Goal: Information Seeking & Learning: Check status

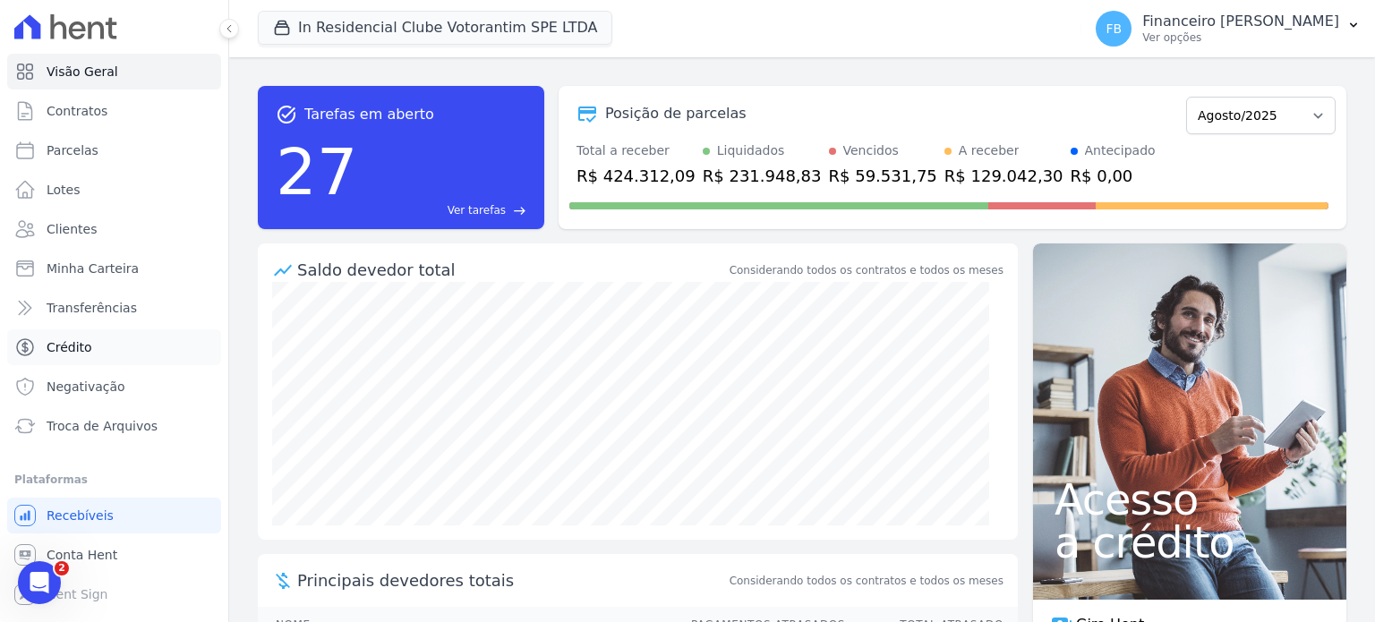
click at [91, 349] on link "Crédito" at bounding box center [114, 347] width 214 height 36
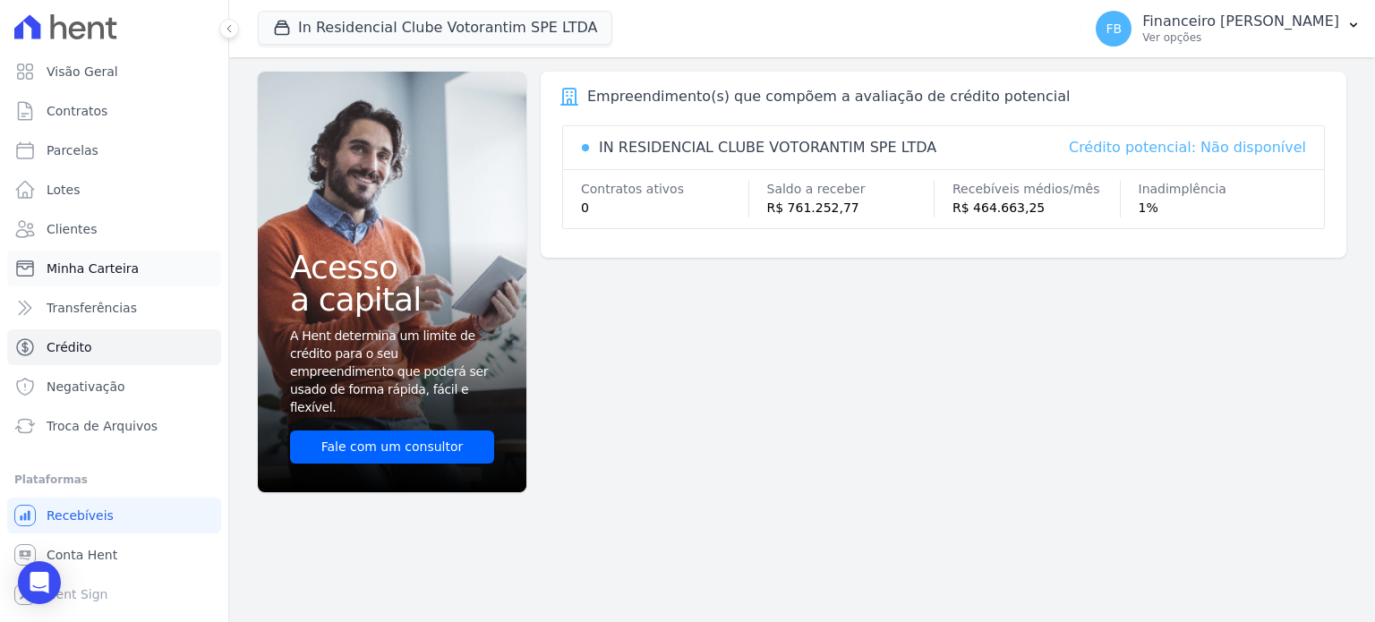
click at [72, 279] on link "Minha Carteira" at bounding box center [114, 269] width 214 height 36
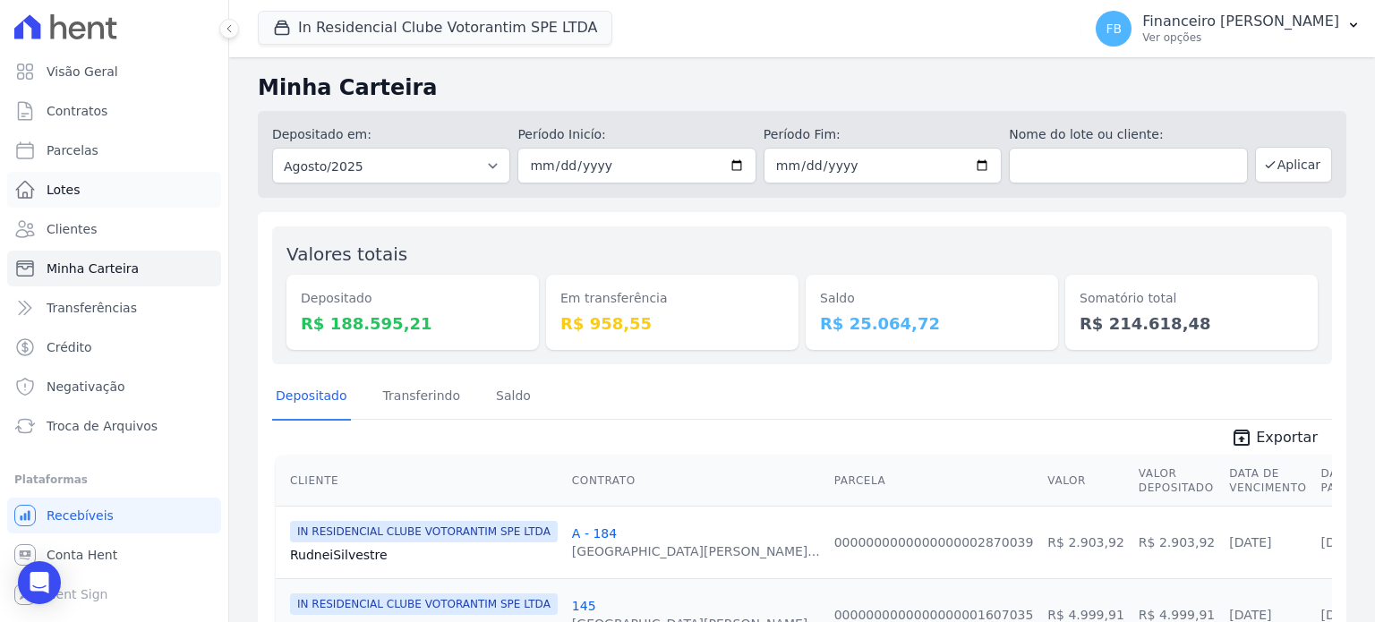
click at [95, 191] on link "Lotes" at bounding box center [114, 190] width 214 height 36
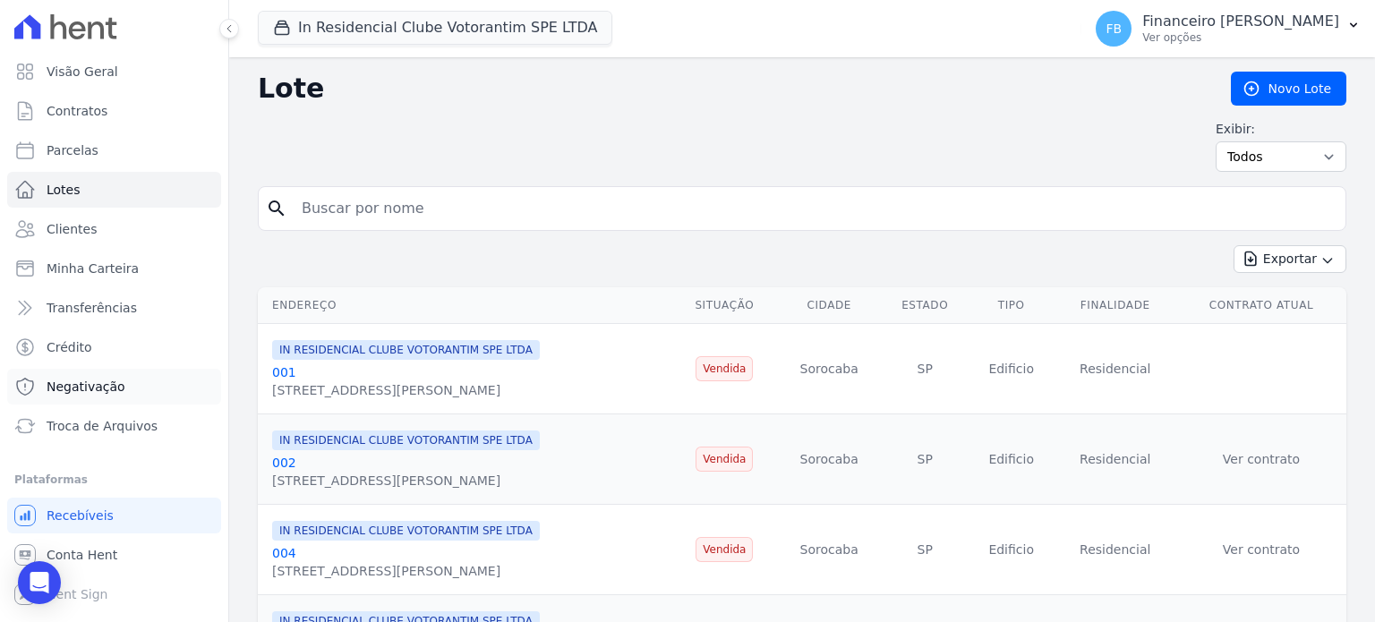
click at [115, 396] on link "Negativação" at bounding box center [114, 387] width 214 height 36
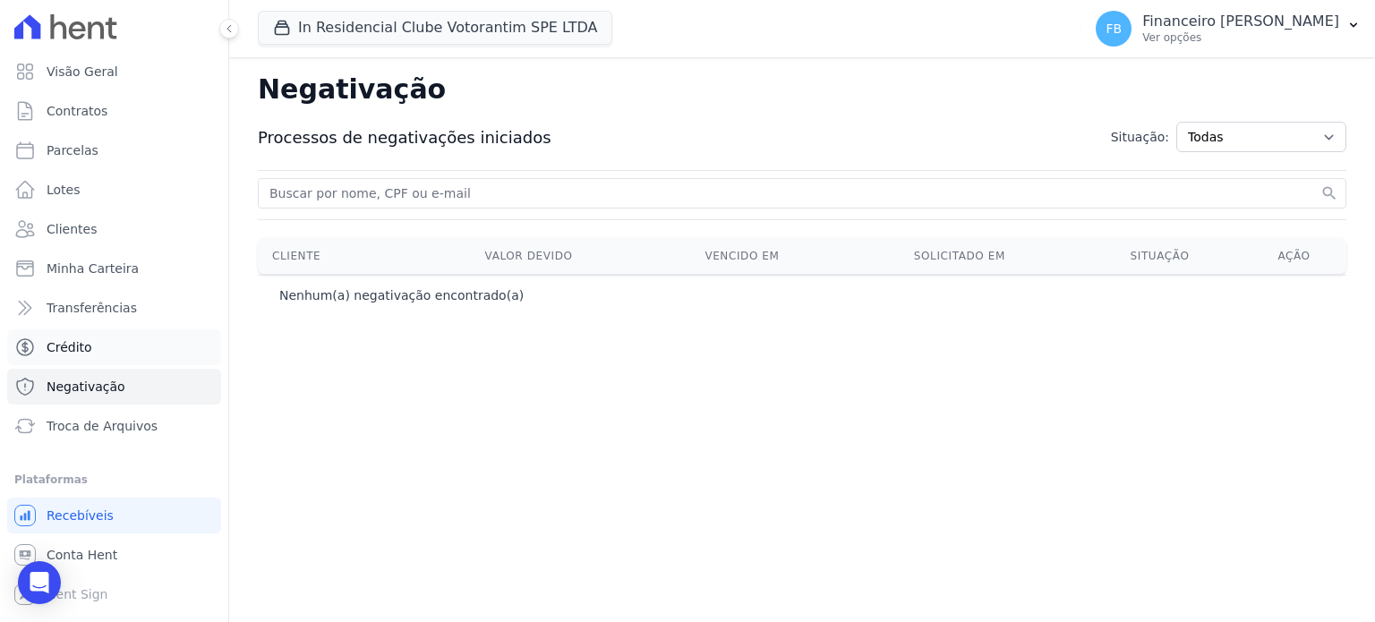
click at [121, 350] on link "Crédito" at bounding box center [114, 347] width 214 height 36
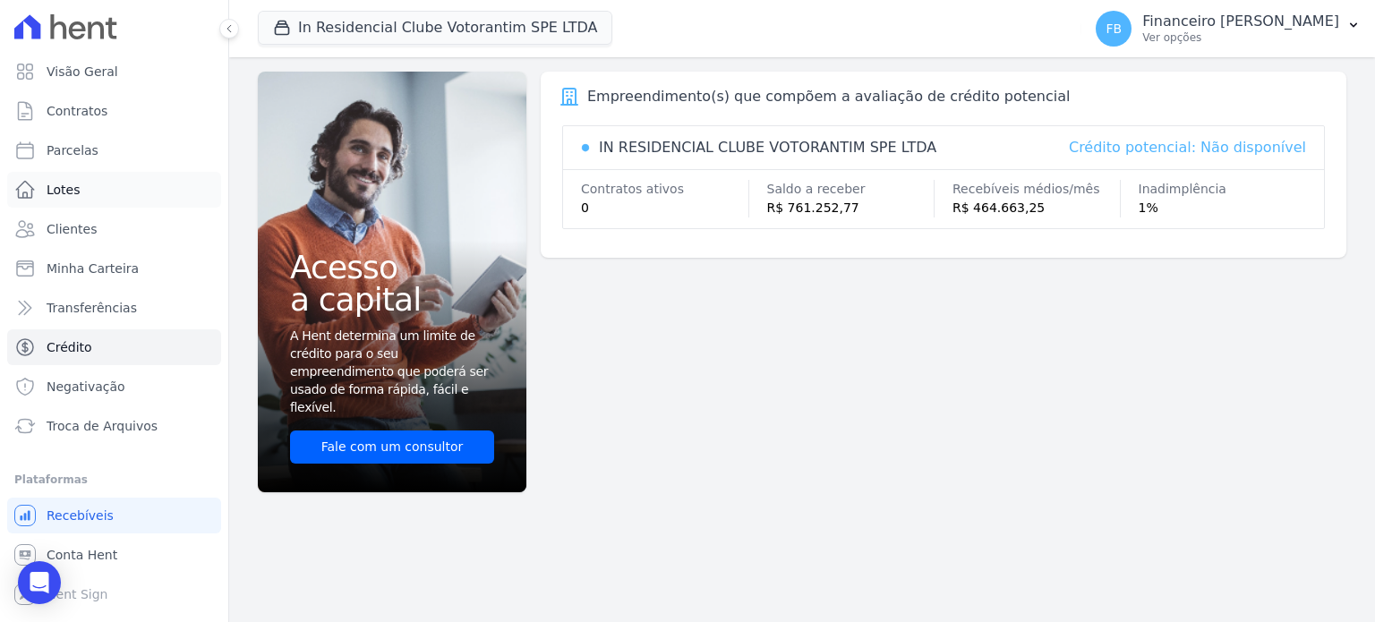
click at [87, 187] on link "Lotes" at bounding box center [114, 190] width 214 height 36
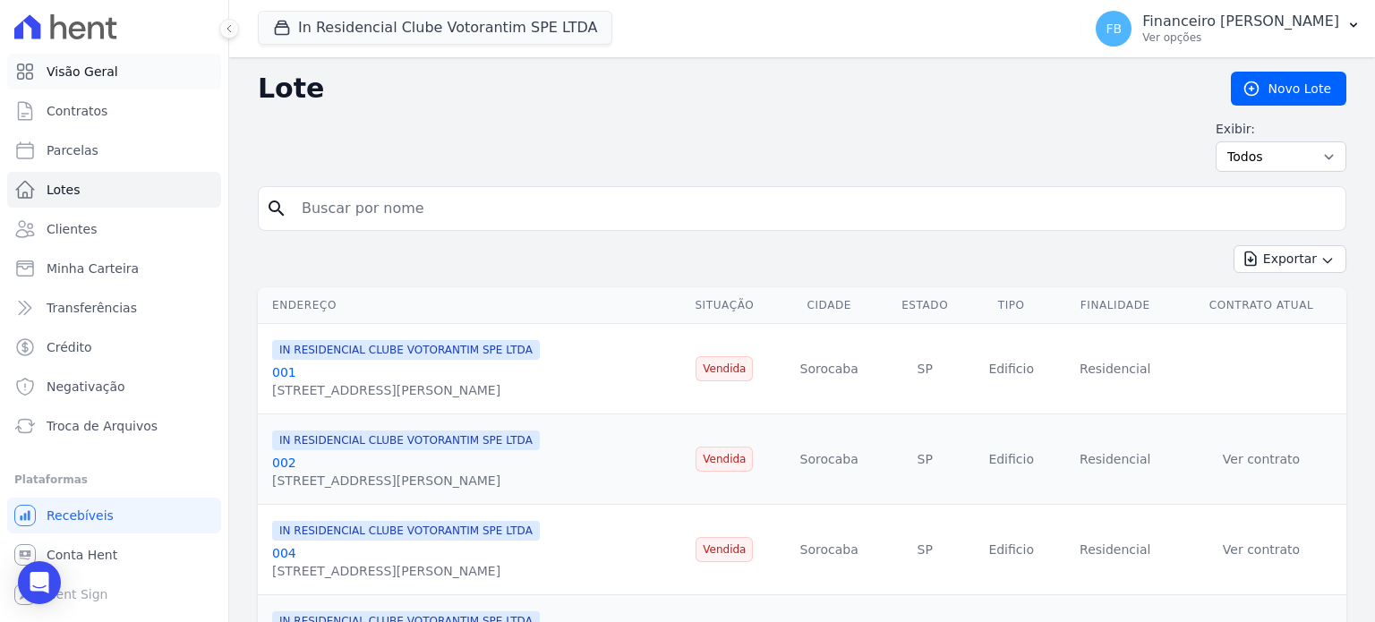
click at [110, 64] on span "Visão Geral" at bounding box center [83, 72] width 72 height 18
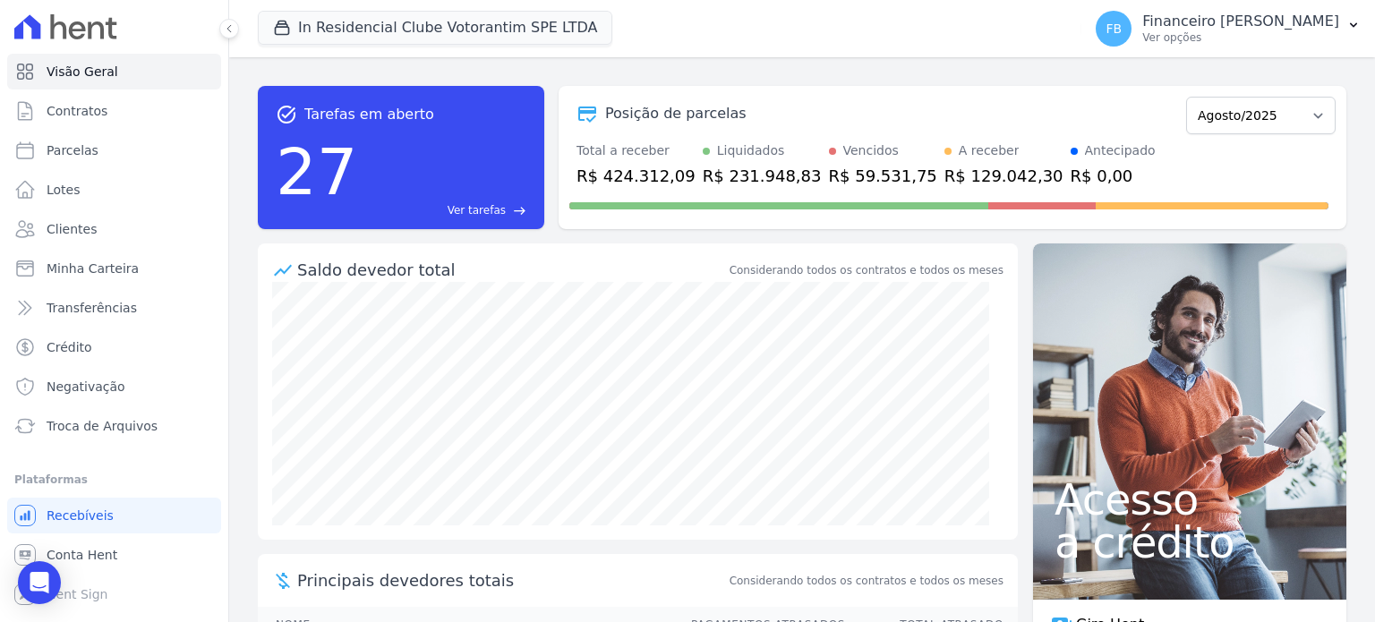
click at [478, 210] on span "Ver tarefas" at bounding box center [477, 210] width 58 height 16
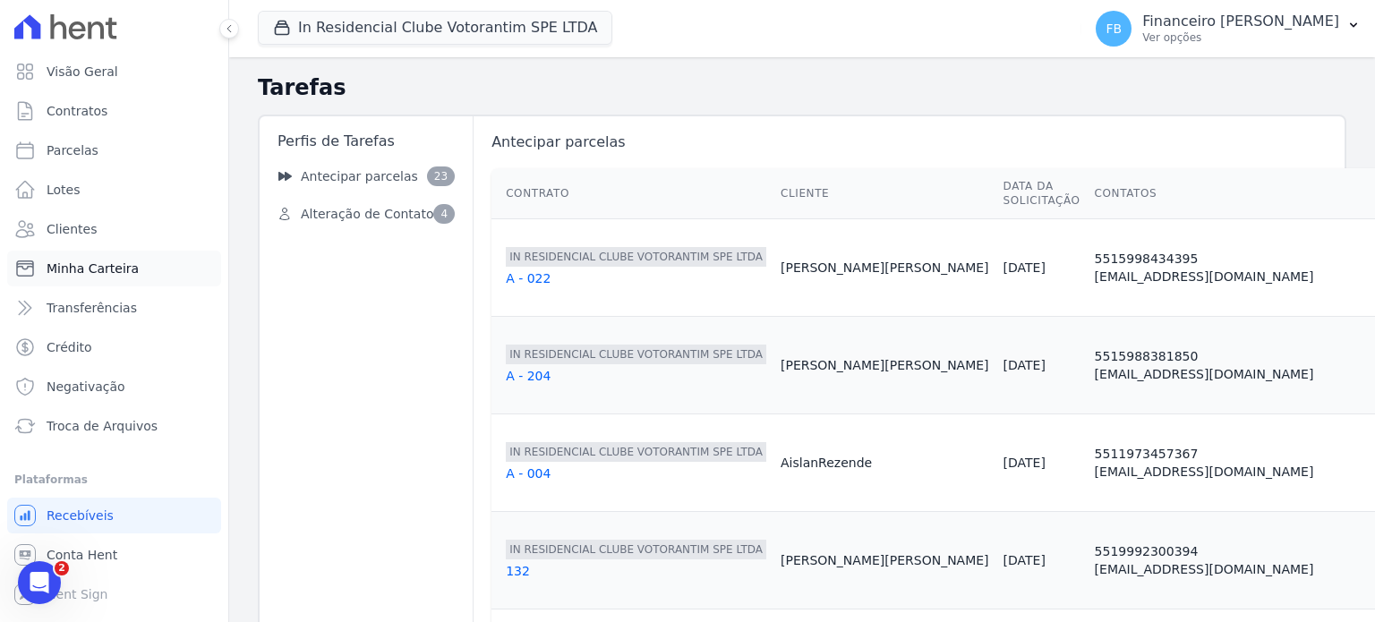
click at [138, 269] on link "Minha Carteira" at bounding box center [114, 269] width 214 height 36
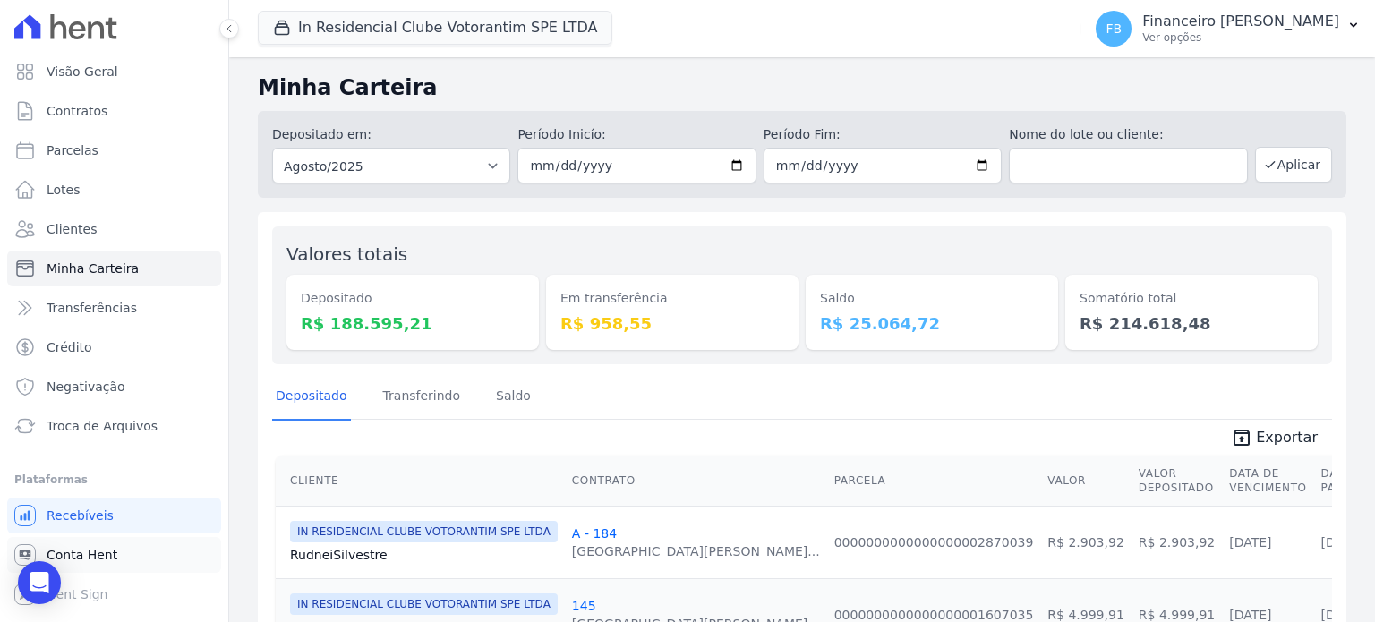
click at [109, 559] on span "Conta Hent" at bounding box center [82, 555] width 71 height 18
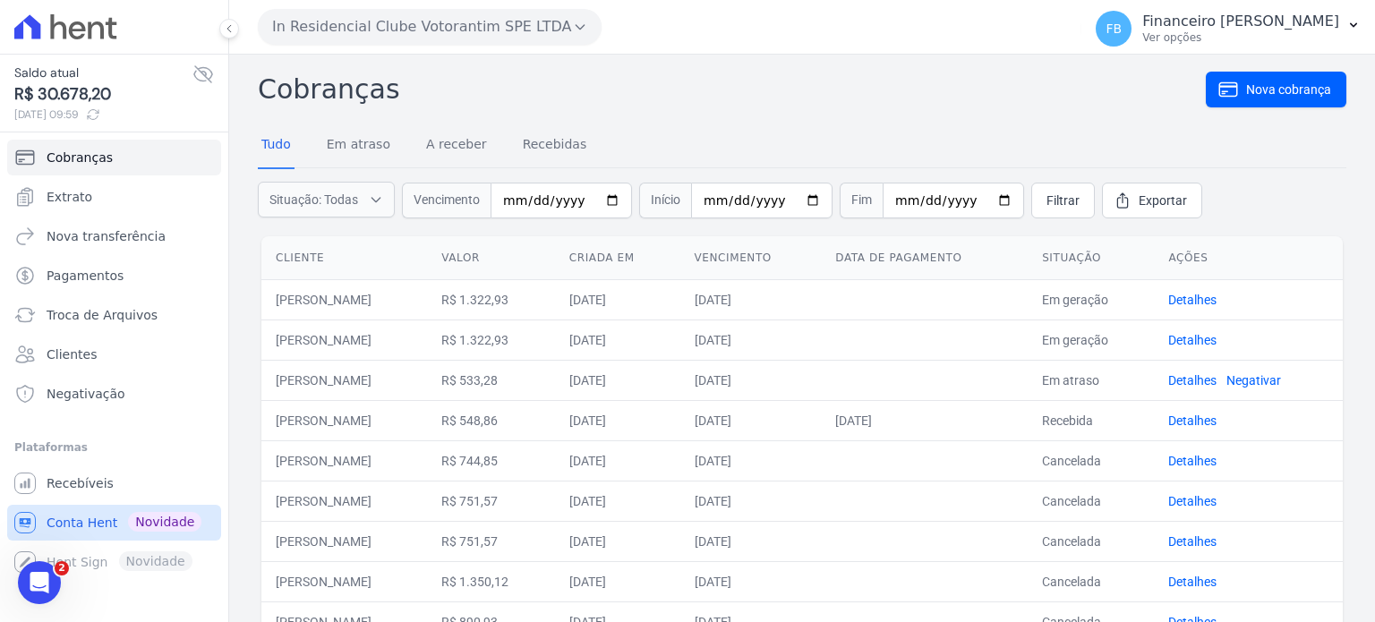
click at [161, 525] on span "Novidade" at bounding box center [164, 522] width 73 height 20
click at [81, 482] on span "Recebíveis" at bounding box center [80, 483] width 67 height 18
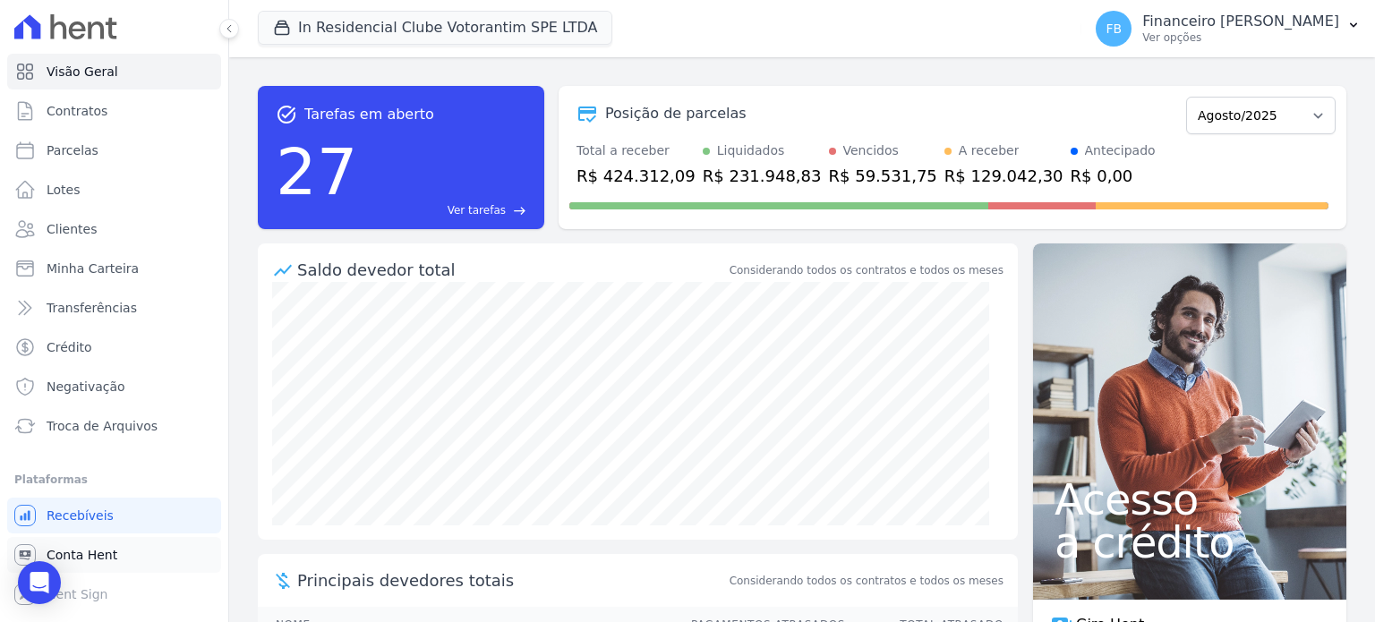
click at [96, 557] on span "Conta Hent" at bounding box center [82, 555] width 71 height 18
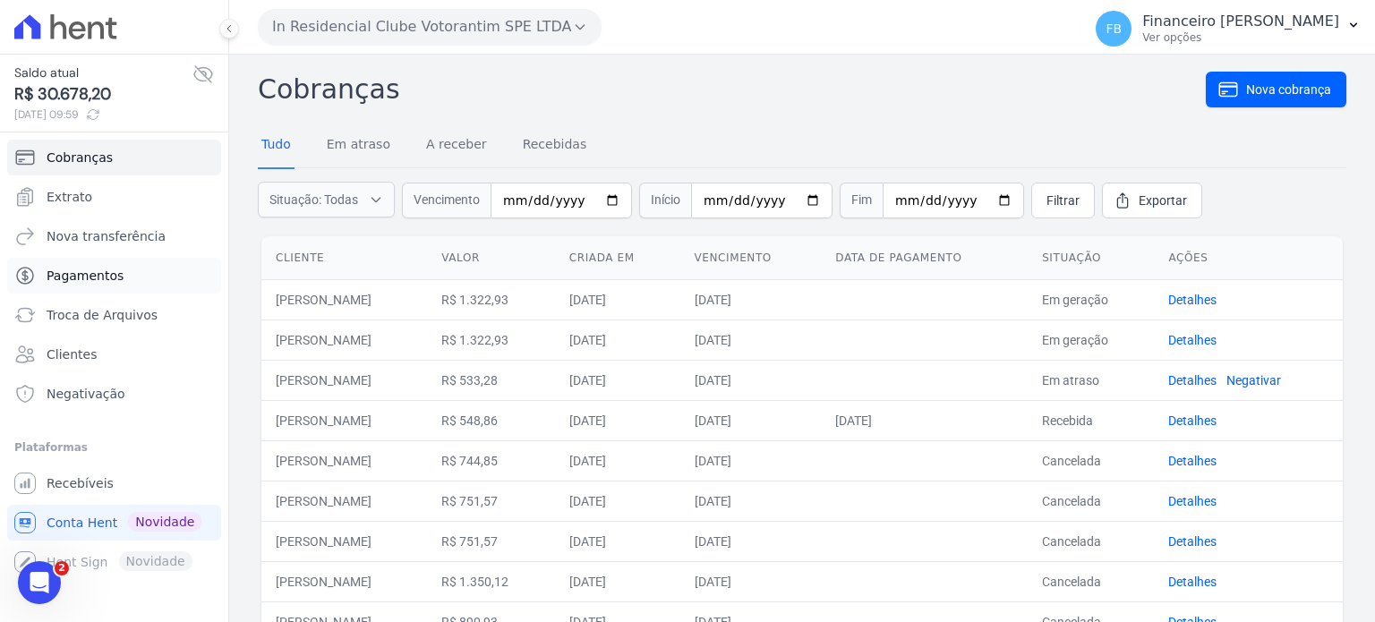
click at [111, 278] on span "Pagamentos" at bounding box center [85, 276] width 77 height 18
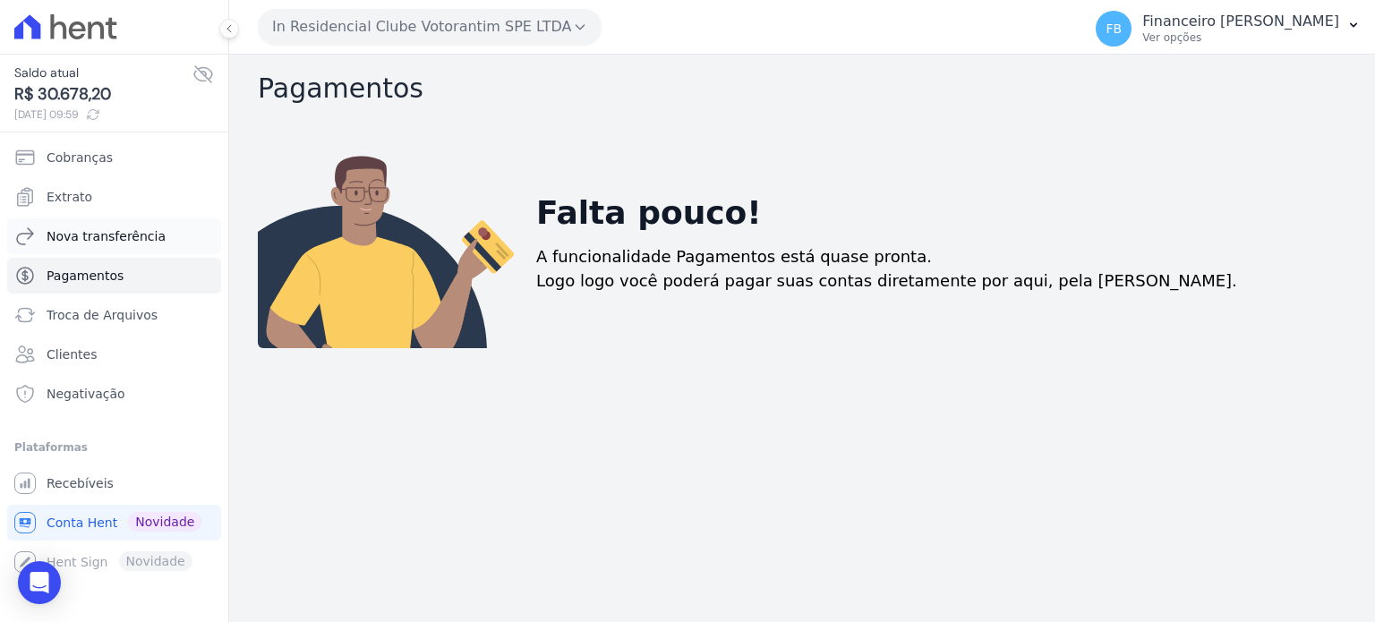
click at [132, 234] on span "Nova transferência" at bounding box center [106, 236] width 119 height 18
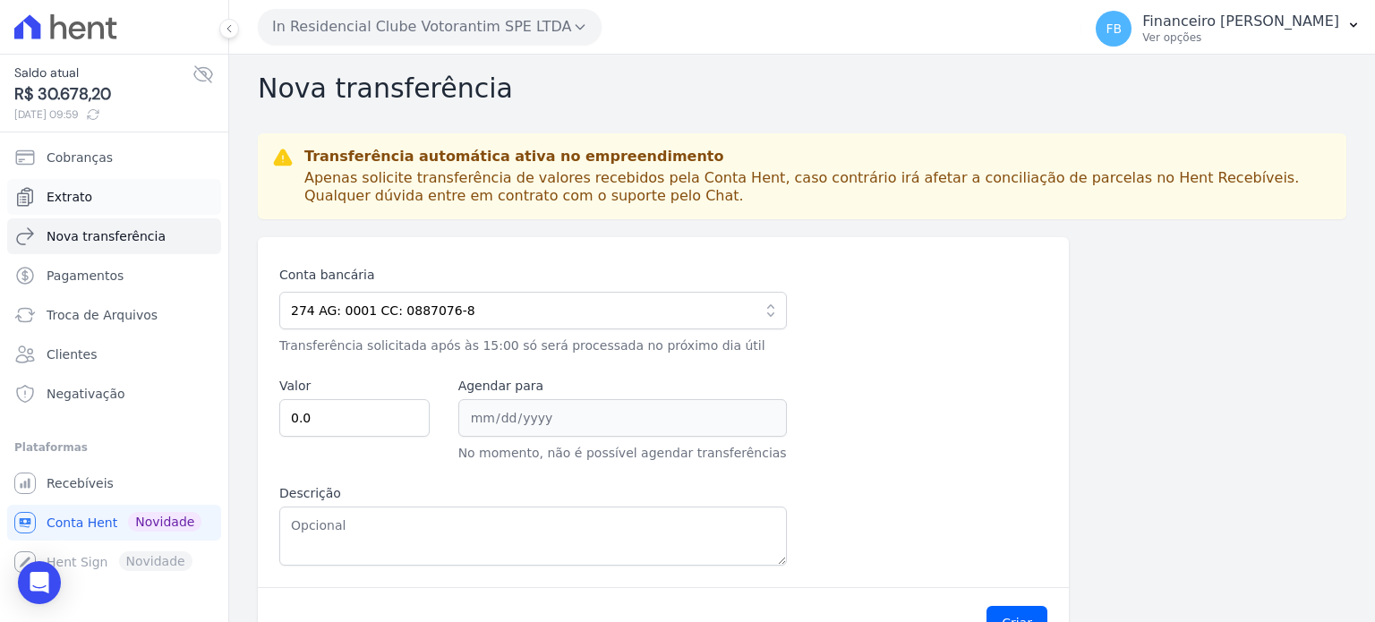
click at [143, 201] on link "Extrato" at bounding box center [114, 197] width 214 height 36
click at [99, 201] on link "Extrato" at bounding box center [114, 197] width 214 height 36
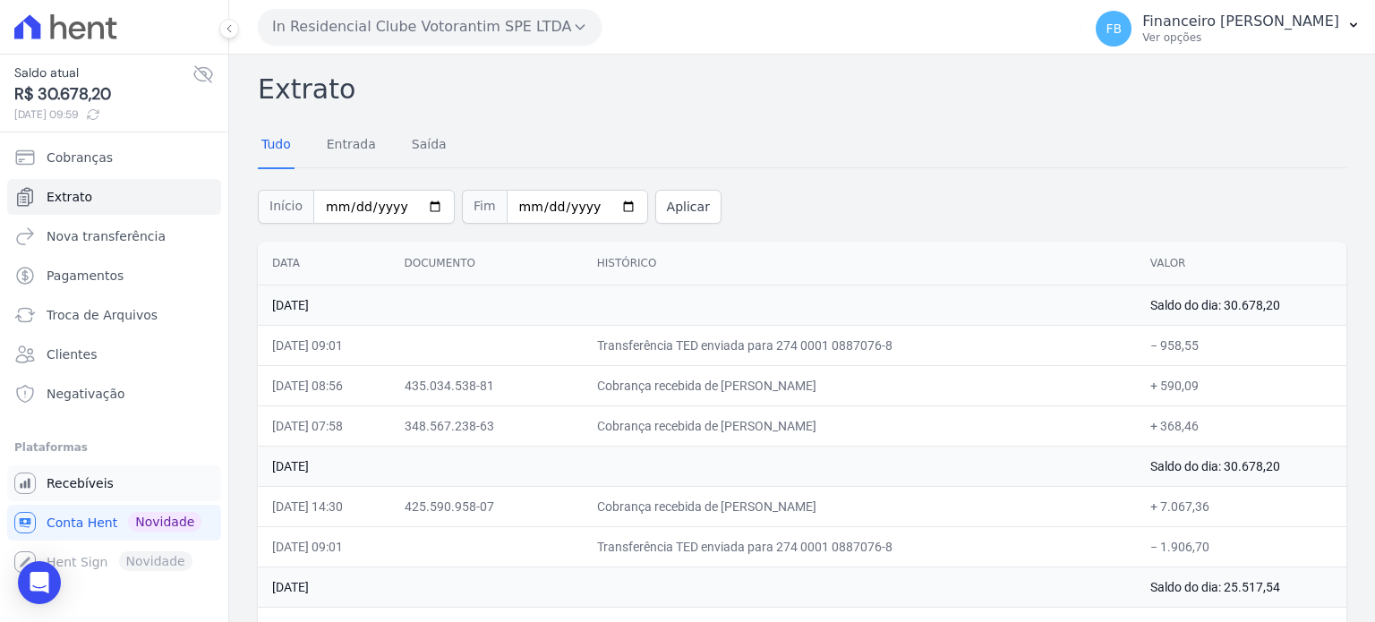
click at [112, 493] on link "Recebíveis" at bounding box center [114, 483] width 214 height 36
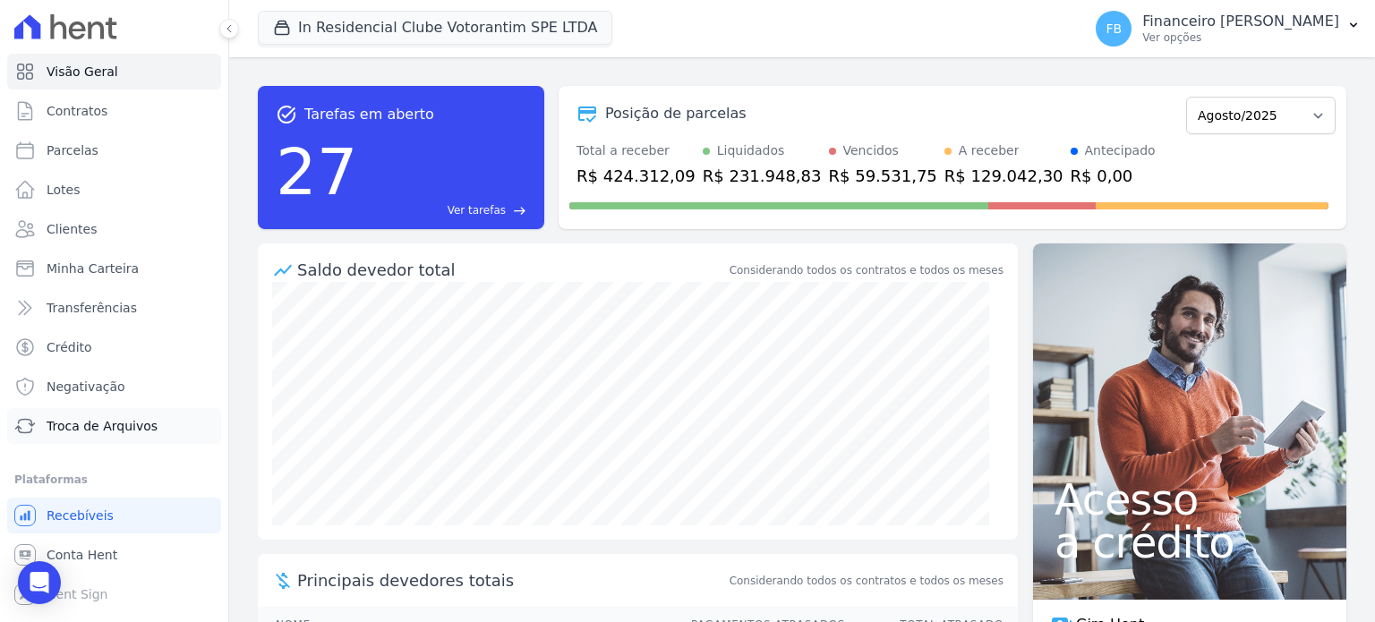
click at [131, 421] on span "Troca de Arquivos" at bounding box center [102, 426] width 111 height 18
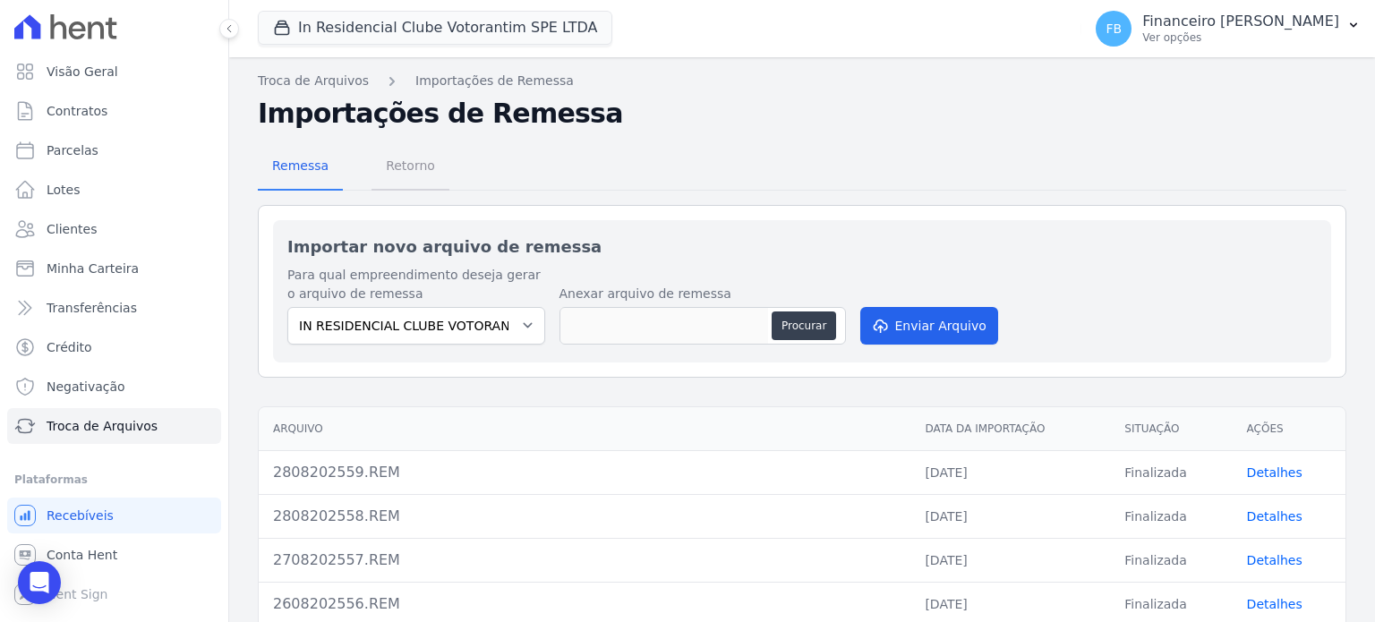
click at [417, 161] on span "Retorno" at bounding box center [410, 166] width 71 height 36
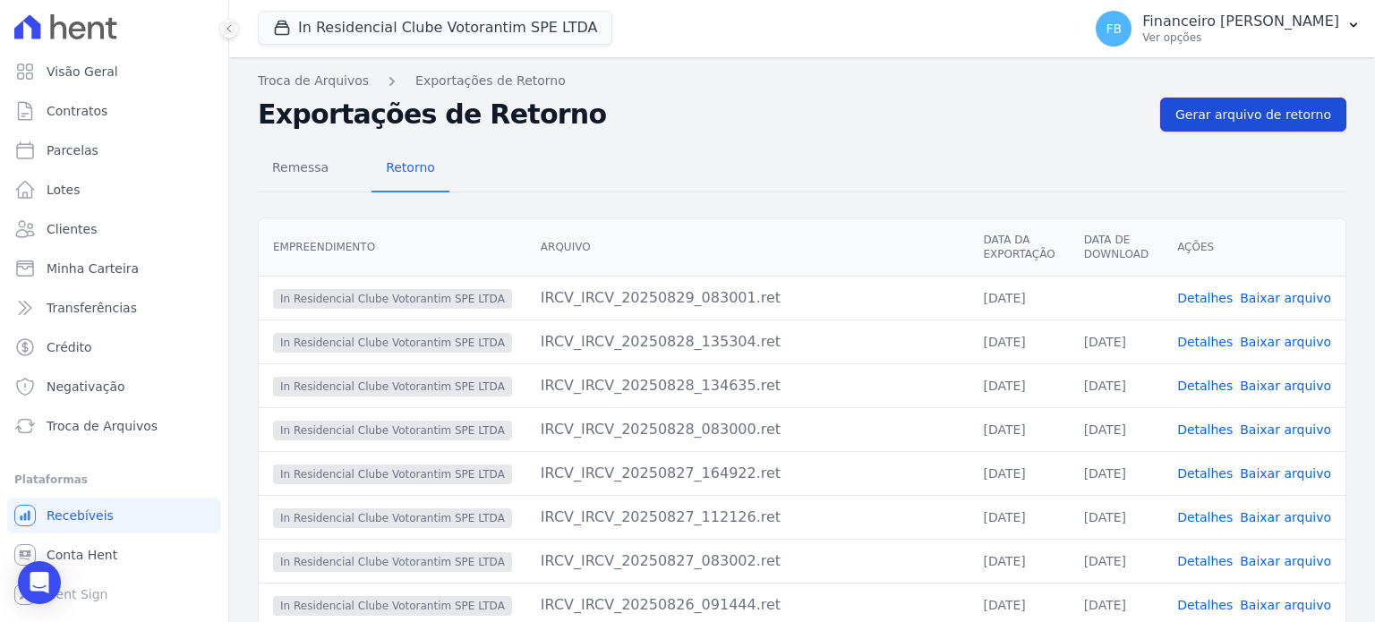
click at [1248, 114] on span "Gerar arquivo de retorno" at bounding box center [1253, 115] width 156 height 18
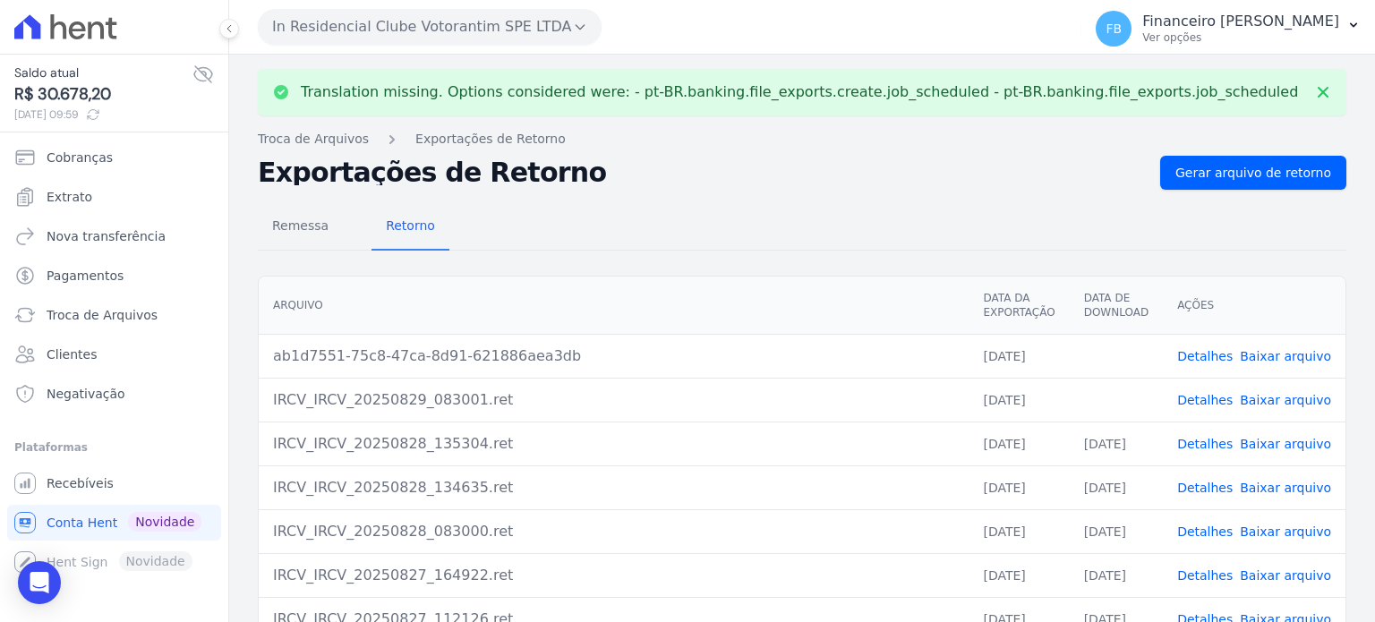
click at [1284, 397] on link "Baixar arquivo" at bounding box center [1285, 400] width 91 height 14
click at [1310, 357] on link "Baixar arquivo" at bounding box center [1285, 356] width 91 height 14
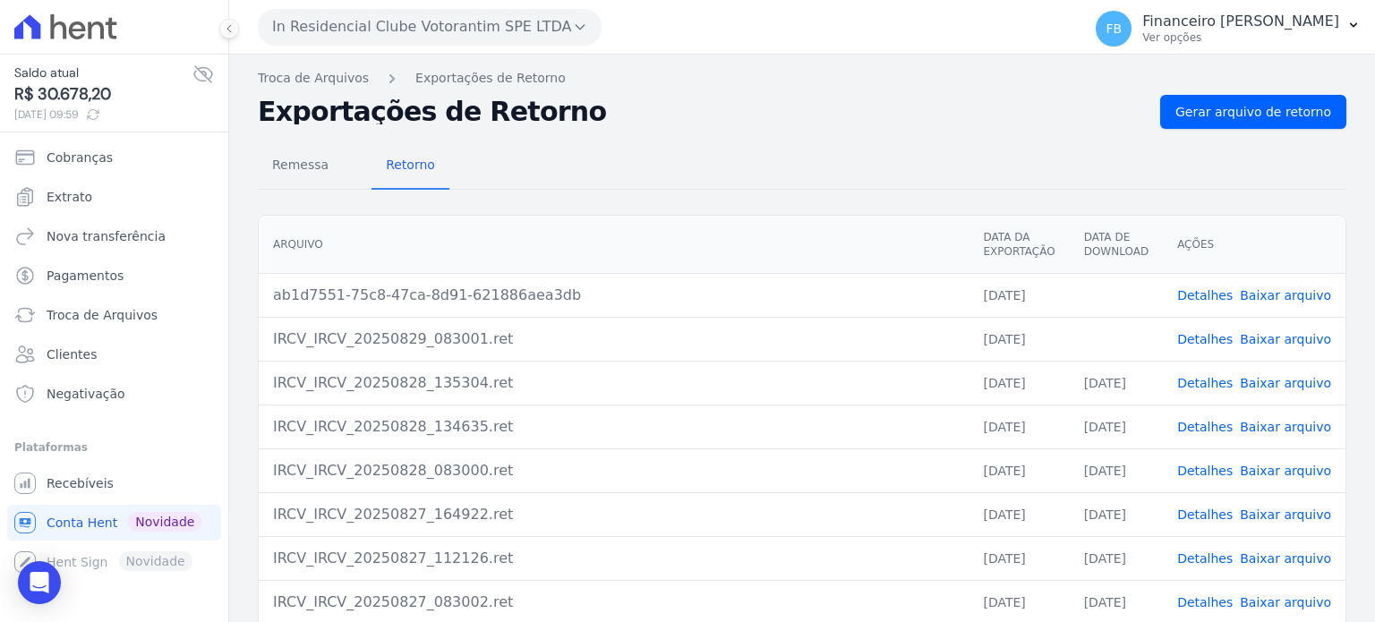
click at [483, 19] on button "In Residencial Clube Votorantim SPE LTDA" at bounding box center [430, 27] width 344 height 36
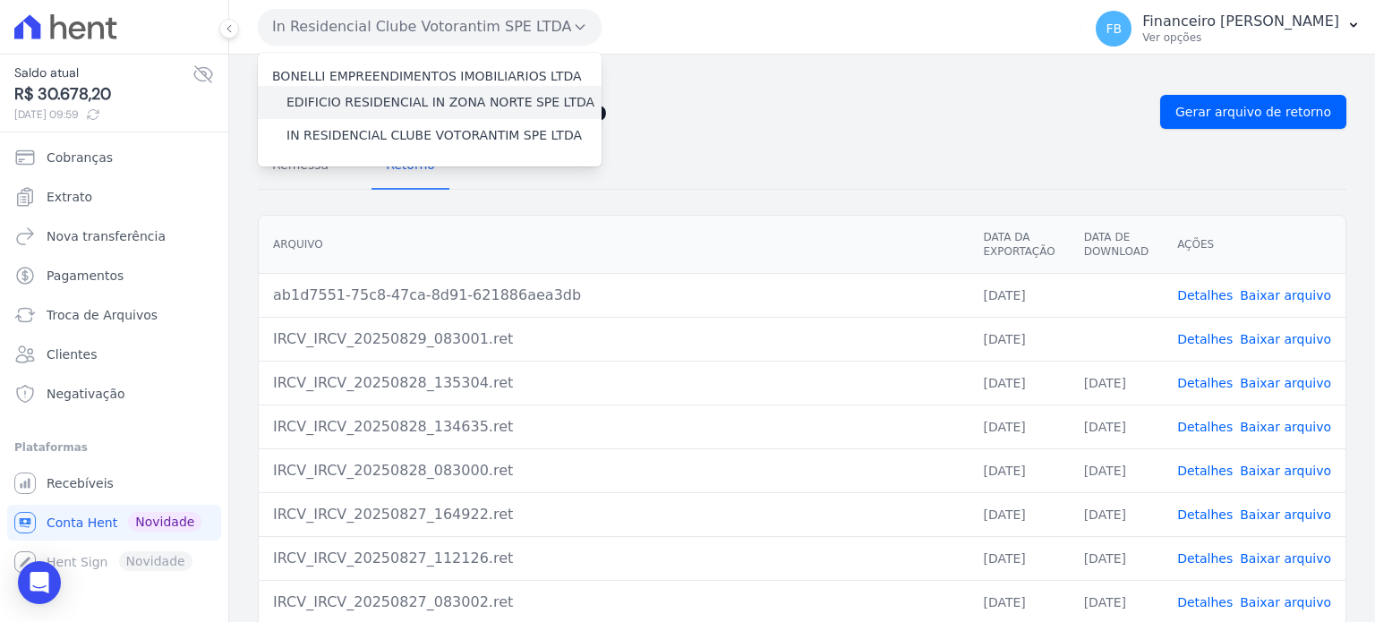
click at [431, 104] on label "EDIFICIO RESIDENCIAL IN ZONA NORTE SPE LTDA" at bounding box center [440, 102] width 308 height 19
click at [0, 0] on input "EDIFICIO RESIDENCIAL IN ZONA NORTE SPE LTDA" at bounding box center [0, 0] width 0 height 0
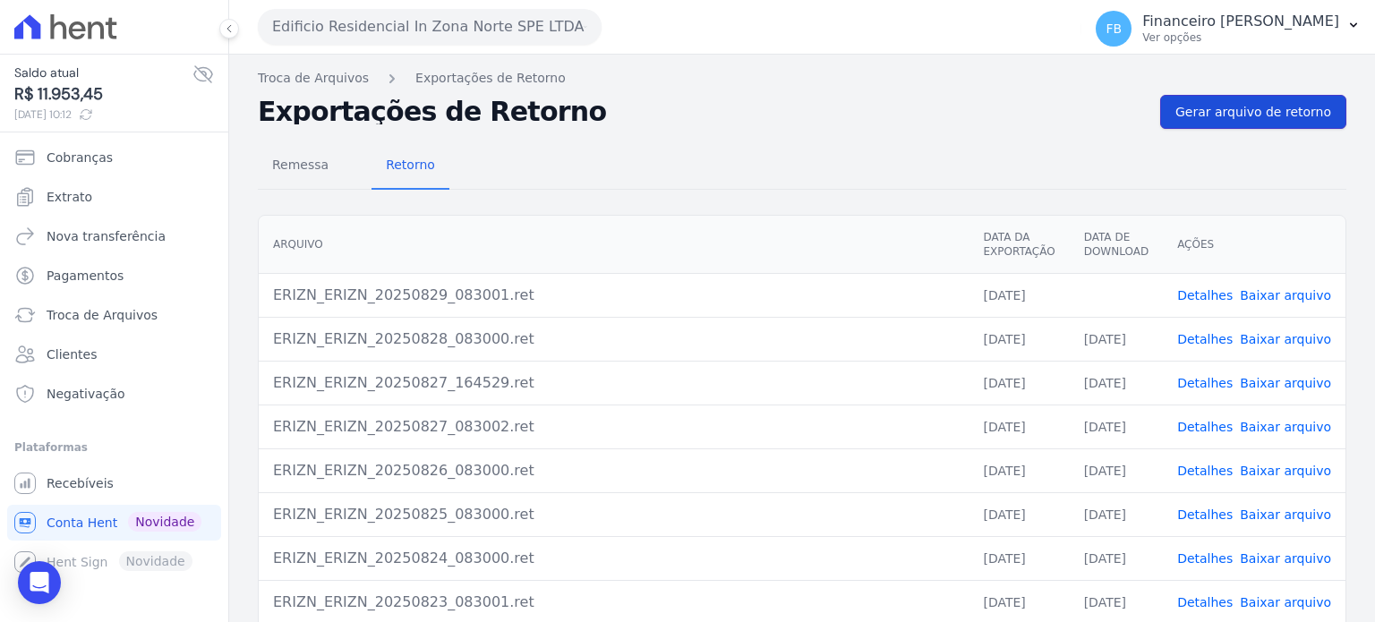
click at [1289, 117] on span "Gerar arquivo de retorno" at bounding box center [1253, 112] width 156 height 18
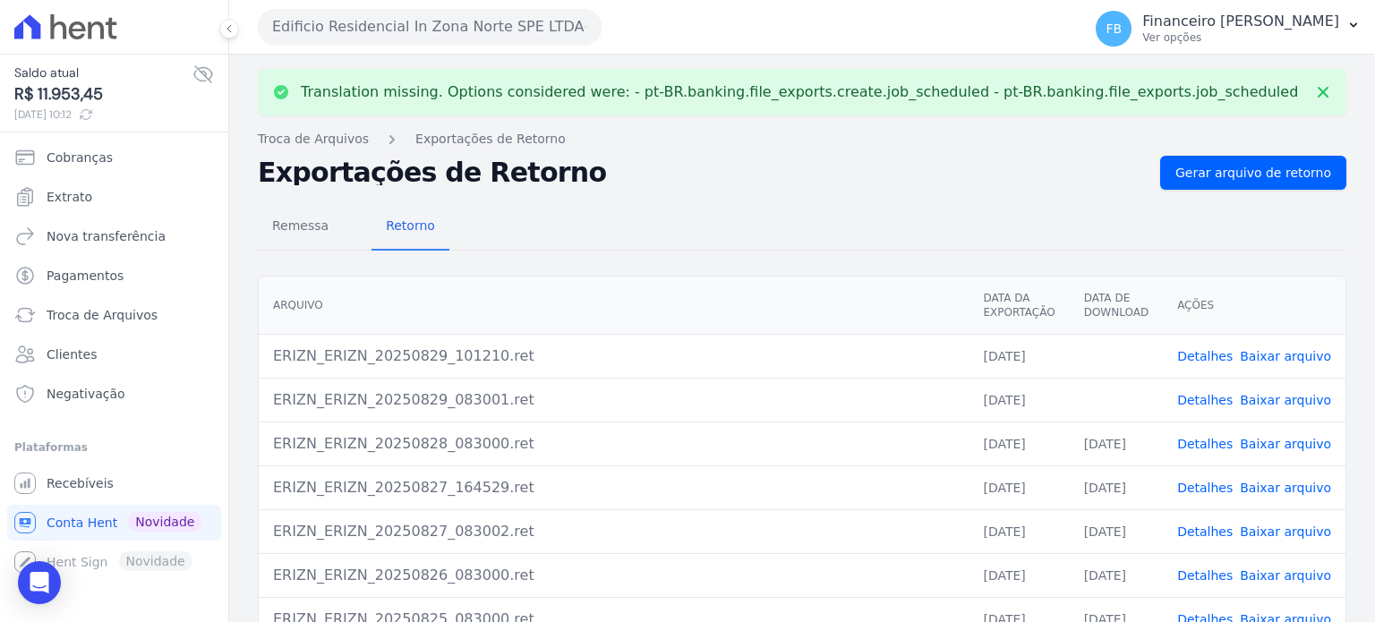
click at [1302, 404] on link "Baixar arquivo" at bounding box center [1285, 400] width 91 height 14
click at [1305, 357] on link "Baixar arquivo" at bounding box center [1285, 356] width 91 height 14
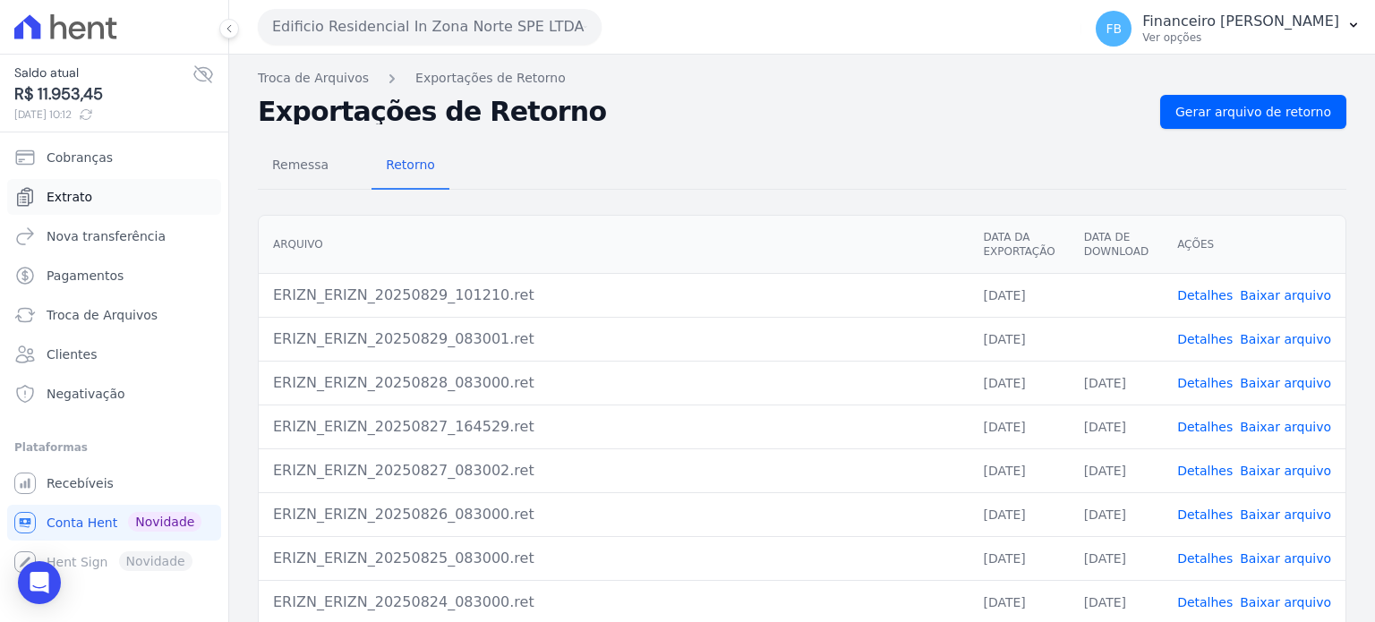
click at [79, 199] on span "Extrato" at bounding box center [70, 197] width 46 height 18
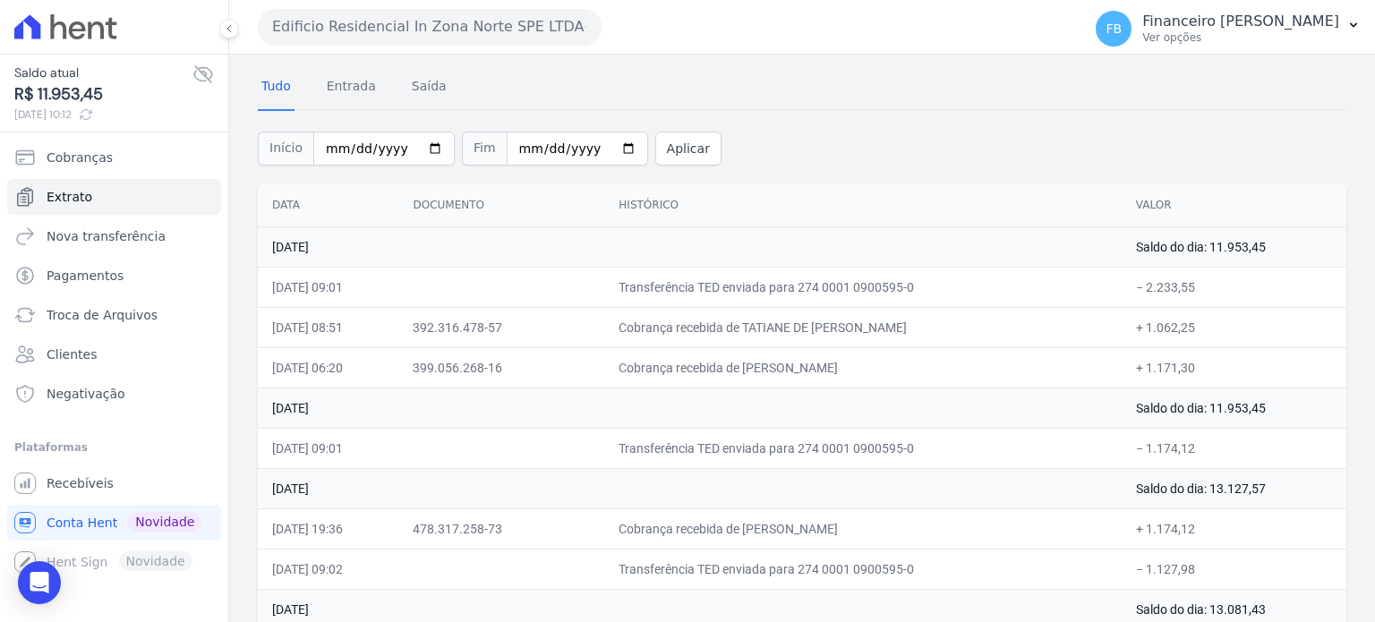
scroll to position [90, 0]
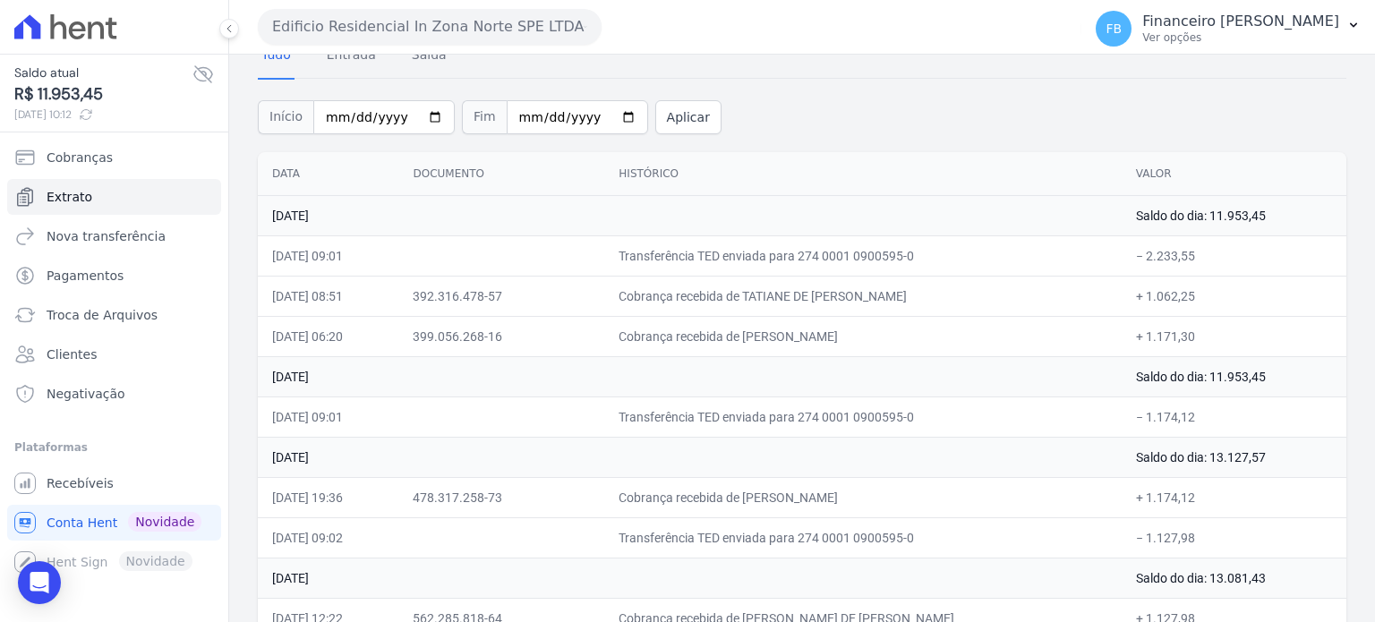
click at [382, 21] on button "Edificio Residencial In Zona Norte SPE LTDA" at bounding box center [430, 27] width 344 height 36
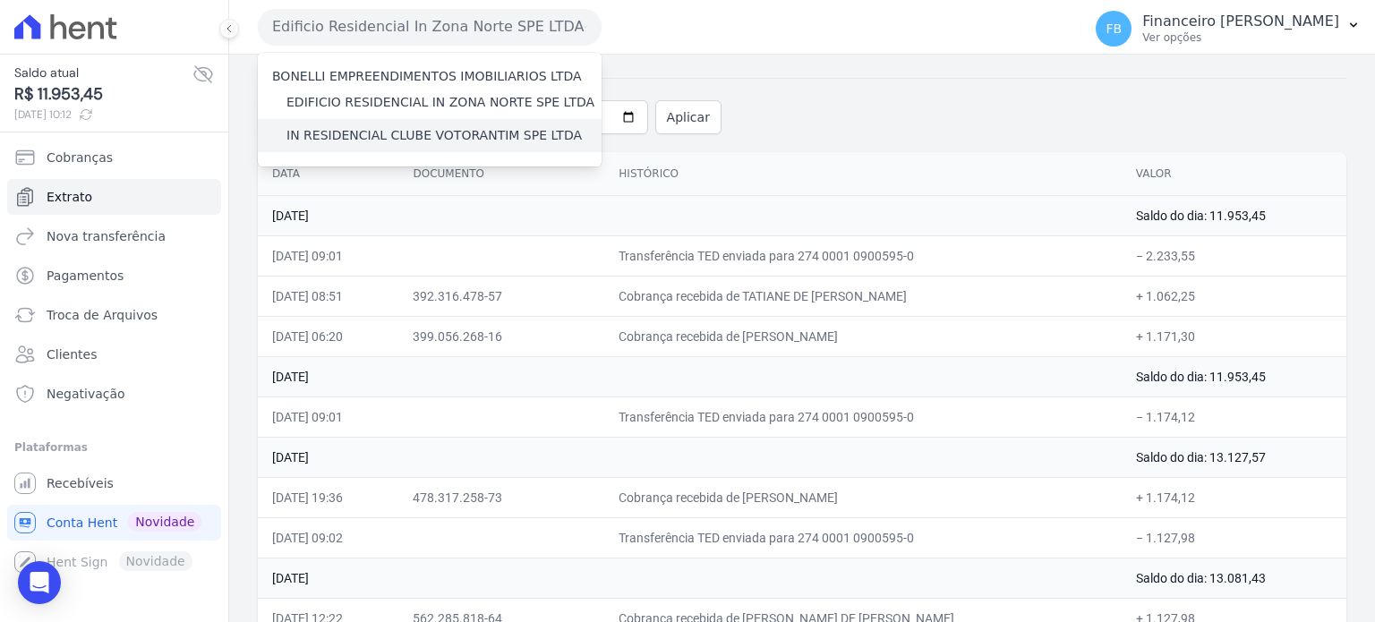
click at [363, 128] on label "IN RESIDENCIAL CLUBE VOTORANTIM SPE LTDA" at bounding box center [433, 135] width 295 height 19
click at [0, 0] on input "IN RESIDENCIAL CLUBE VOTORANTIM SPE LTDA" at bounding box center [0, 0] width 0 height 0
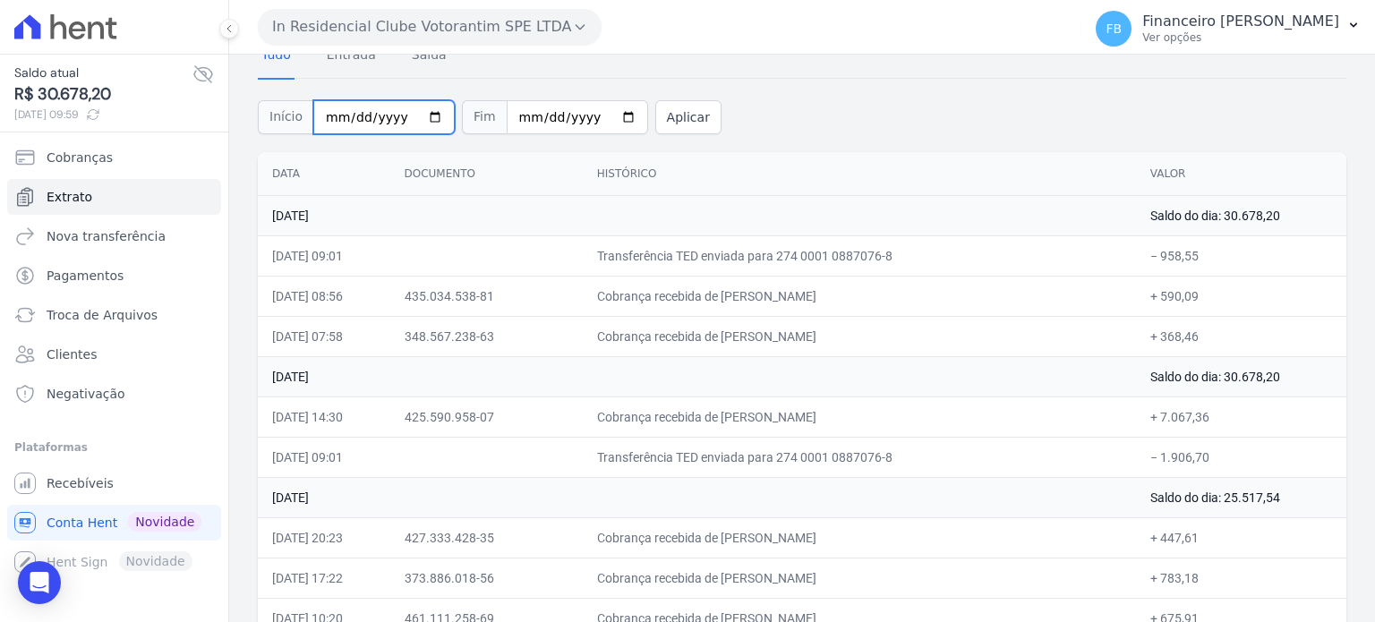
click at [426, 117] on input "2025-08-01" at bounding box center [383, 117] width 141 height 34
type input "2025-01-01"
click at [597, 111] on input "[DATE]" at bounding box center [577, 117] width 141 height 34
type input "2025-03-31"
click at [665, 115] on button "Aplicar" at bounding box center [688, 117] width 66 height 34
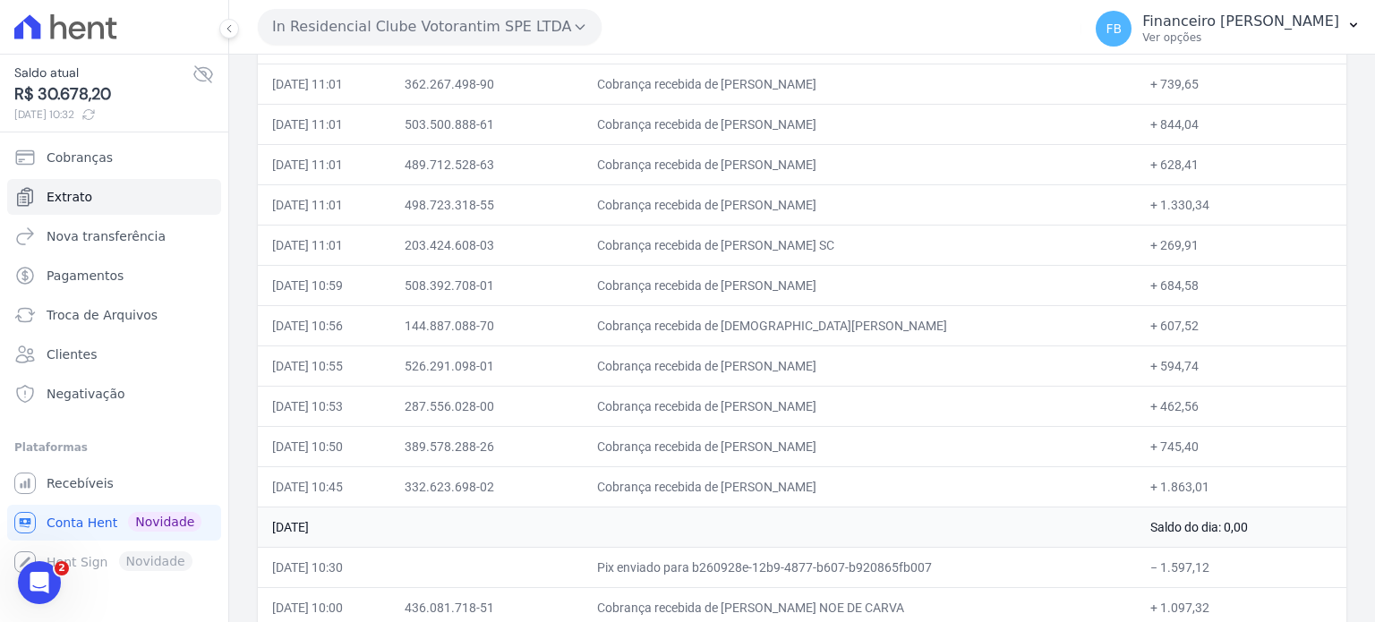
scroll to position [11185, 0]
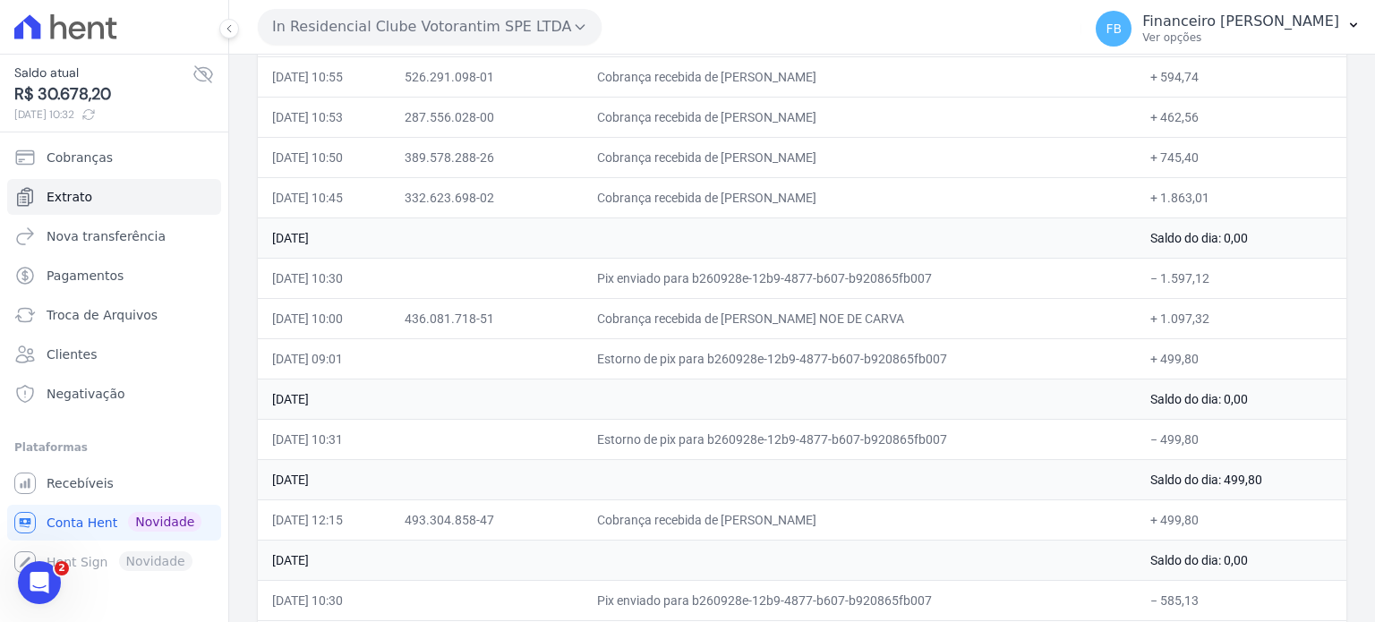
drag, startPoint x: 272, startPoint y: 260, endPoint x: 1221, endPoint y: 581, distance: 1001.8
copy table "Data Documento Histórico Valor 31 de Março de 2025 Saldo do dia: 2.169,77 31/03…"
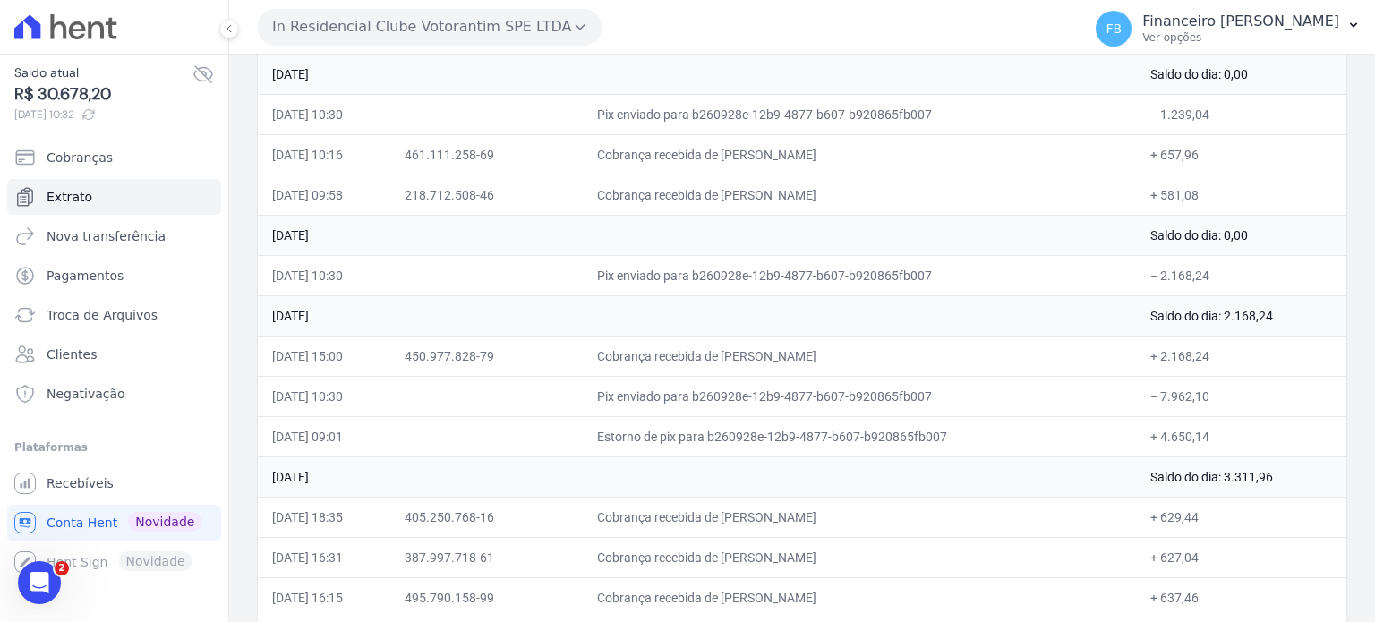
scroll to position [0, 0]
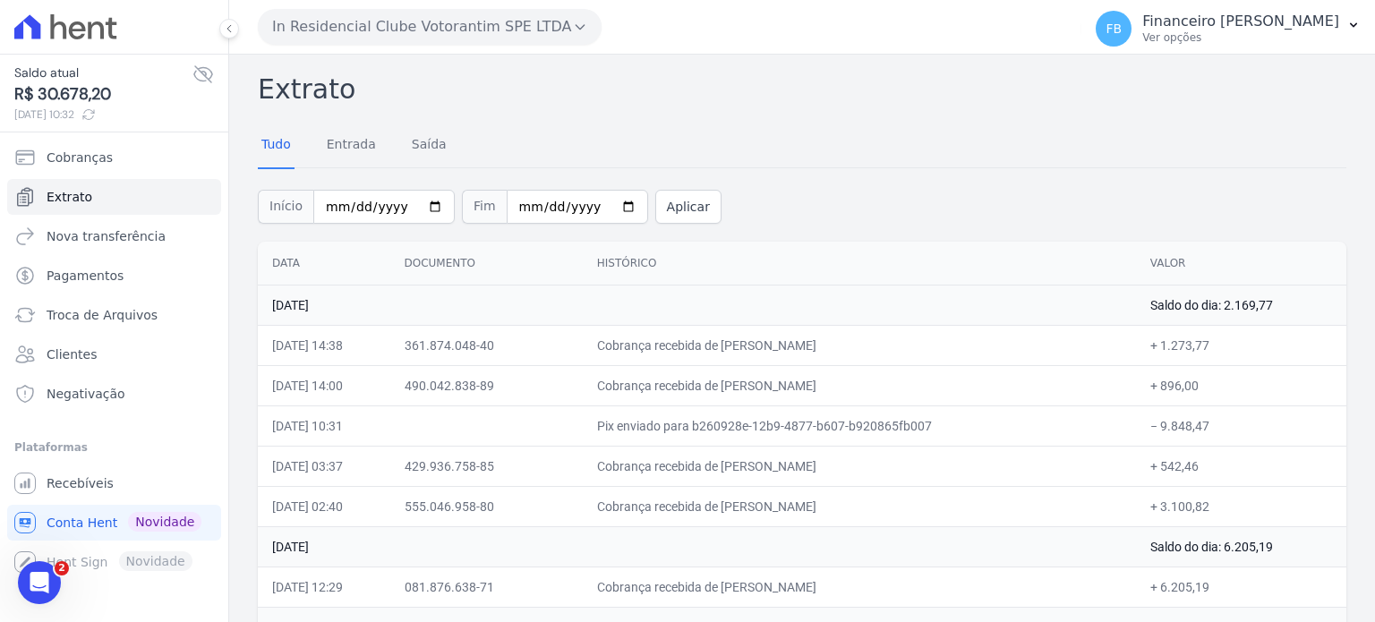
click at [805, 189] on div "Início 2025-01-01 Fim 2025-03-31 Aplicar" at bounding box center [802, 204] width 1089 height 74
click at [423, 207] on input "[DATE]" at bounding box center [383, 207] width 141 height 34
click at [608, 199] on input "2025-03-31" at bounding box center [577, 207] width 141 height 34
type input "2025-02-28"
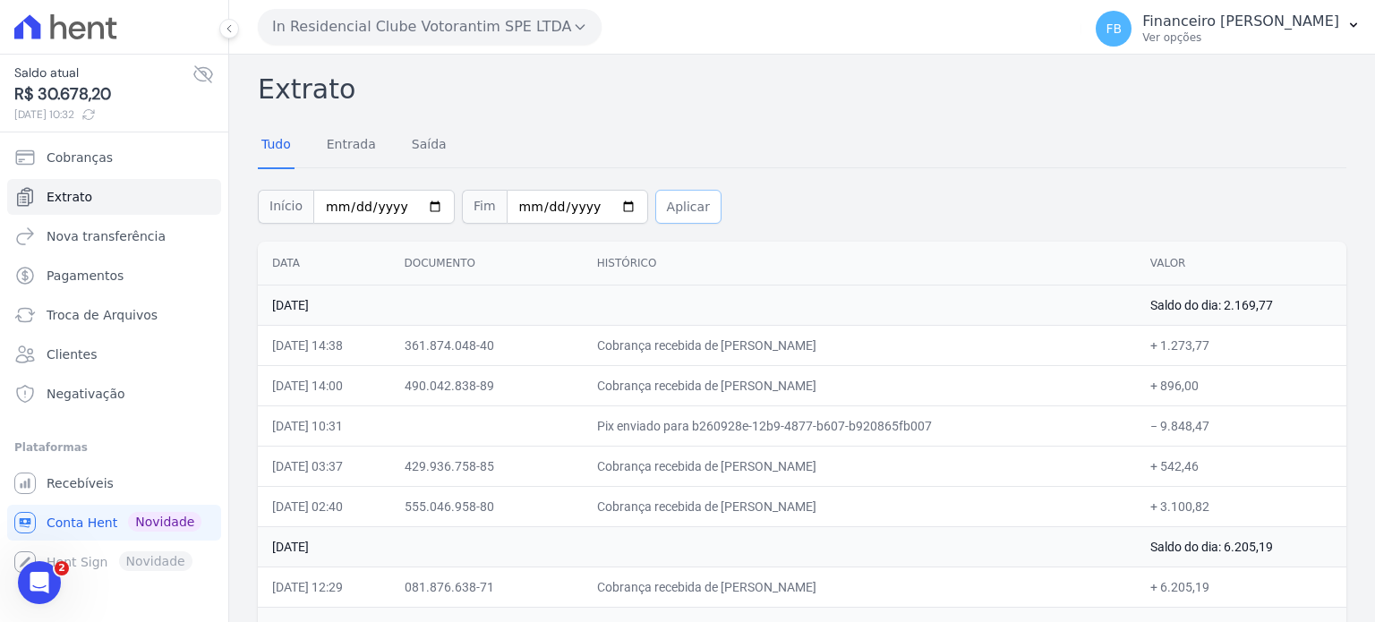
click at [655, 198] on button "Aplicar" at bounding box center [688, 207] width 66 height 34
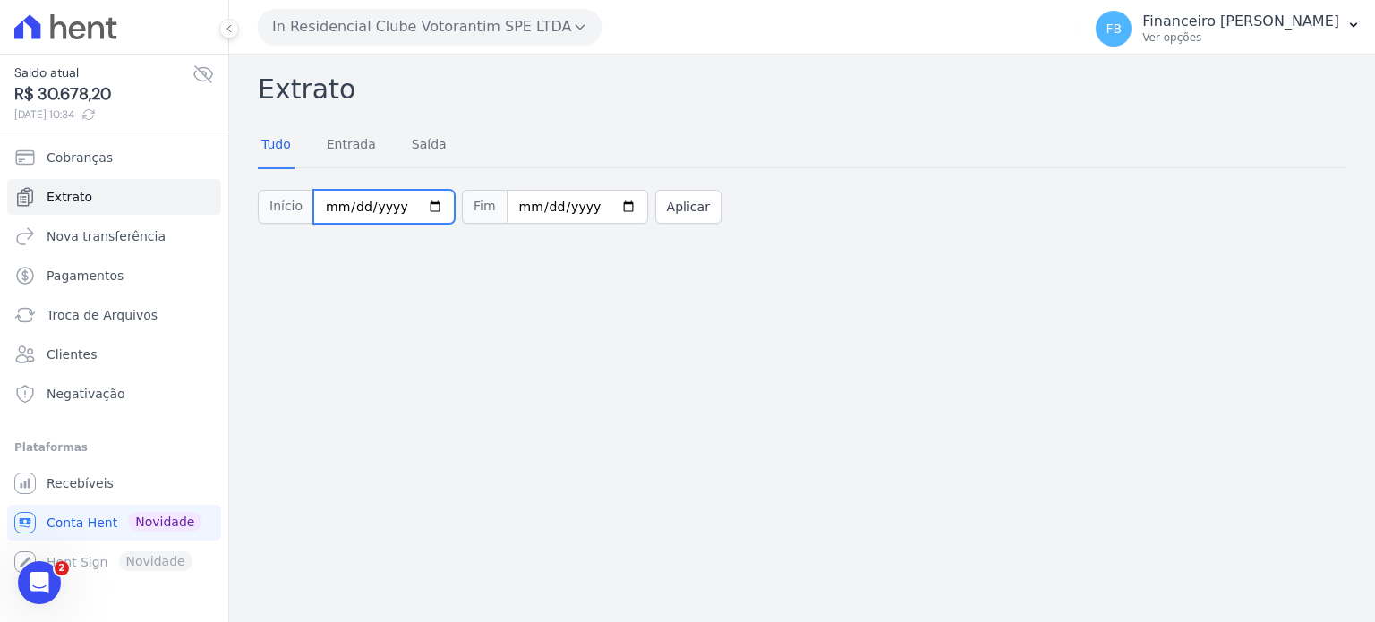
click at [418, 201] on input "[DATE]" at bounding box center [383, 207] width 141 height 34
type input "[DATE]"
click at [595, 203] on input "[DATE]" at bounding box center [577, 207] width 141 height 34
type input "[DATE]"
click at [662, 209] on button "Aplicar" at bounding box center [688, 207] width 66 height 34
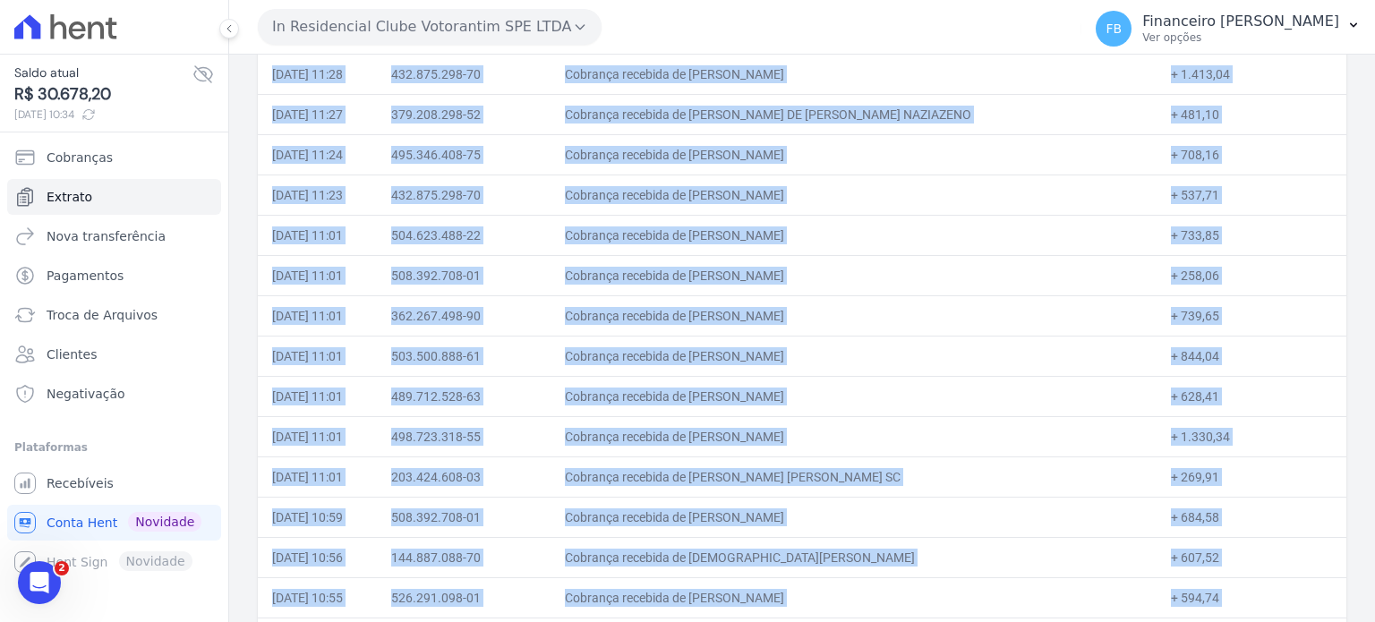
scroll to position [61073, 0]
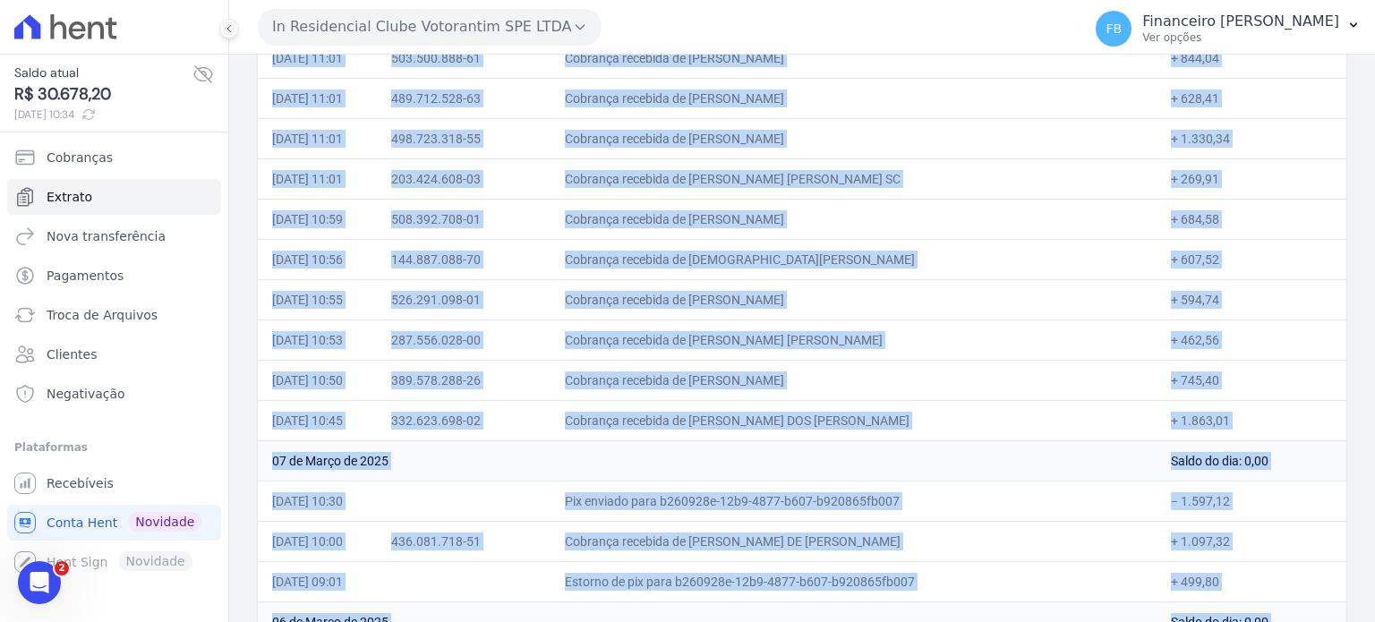
drag, startPoint x: 274, startPoint y: 258, endPoint x: 1217, endPoint y: 593, distance: 1001.4
copy table "Data Documento Histórico Valor 29 de Agosto de 2025 Saldo do dia: 30.678,20 29/…"
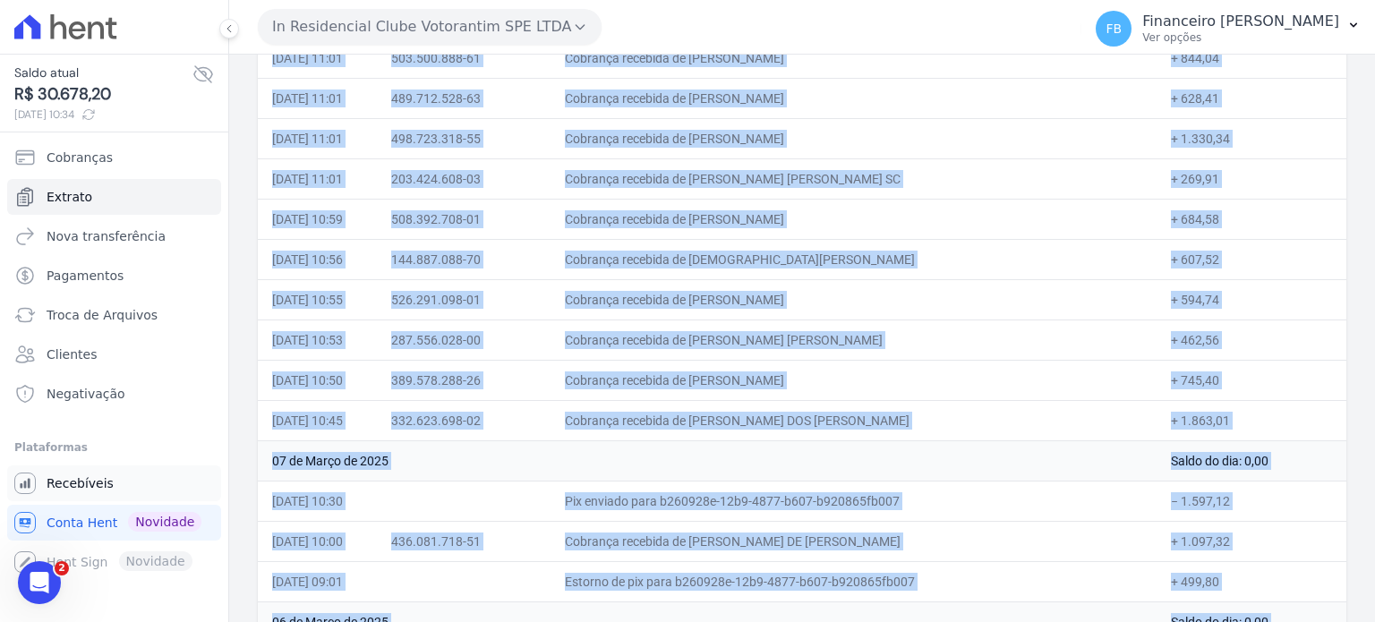
click at [98, 477] on span "Recebíveis" at bounding box center [80, 483] width 67 height 18
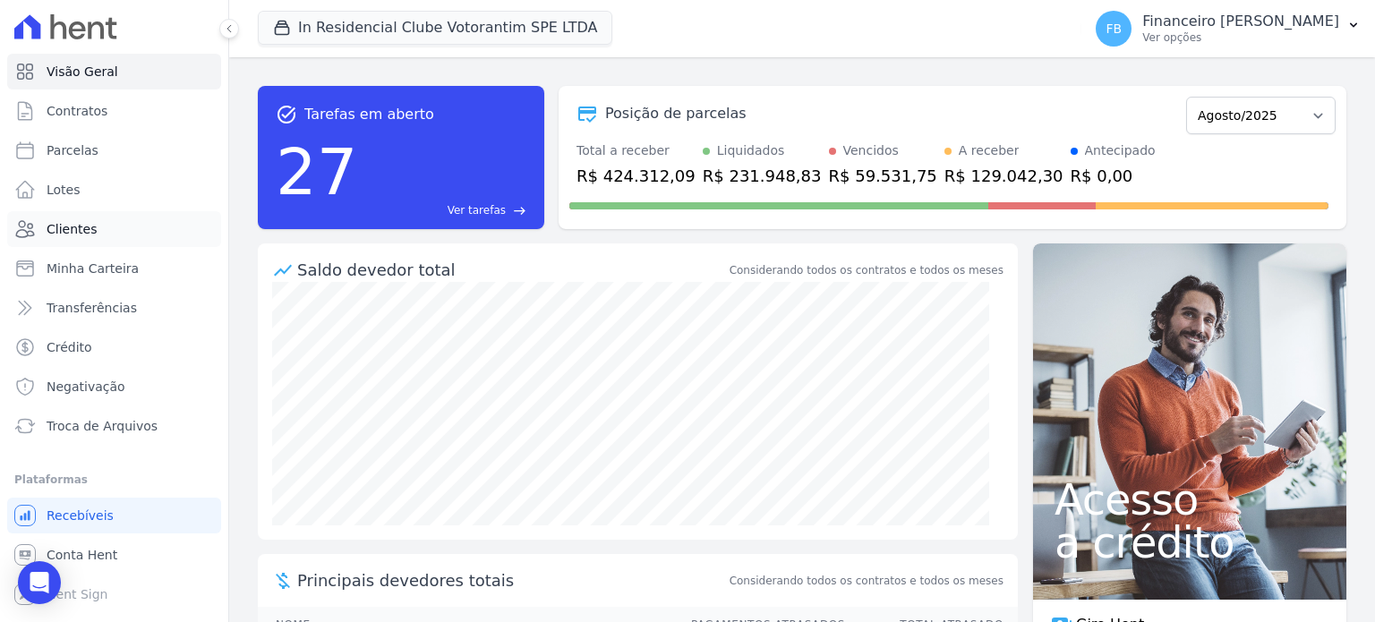
click at [137, 228] on link "Clientes" at bounding box center [114, 229] width 214 height 36
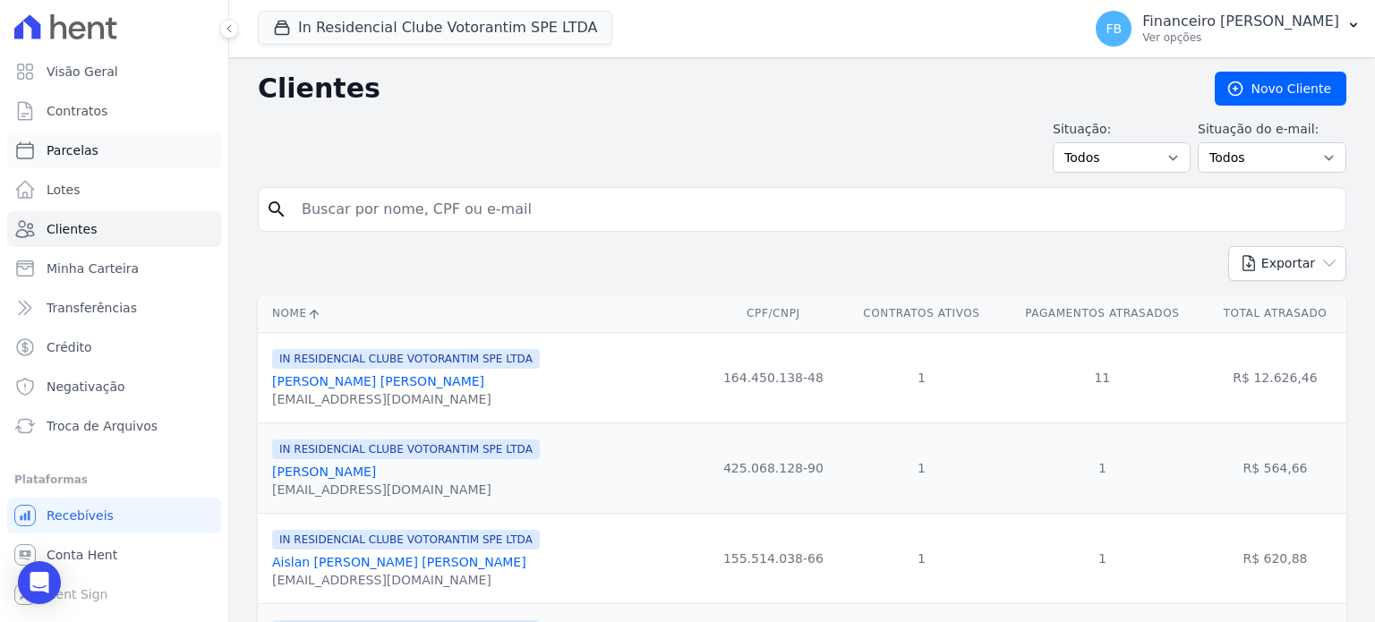
click at [80, 145] on span "Parcelas" at bounding box center [73, 150] width 52 height 18
select select
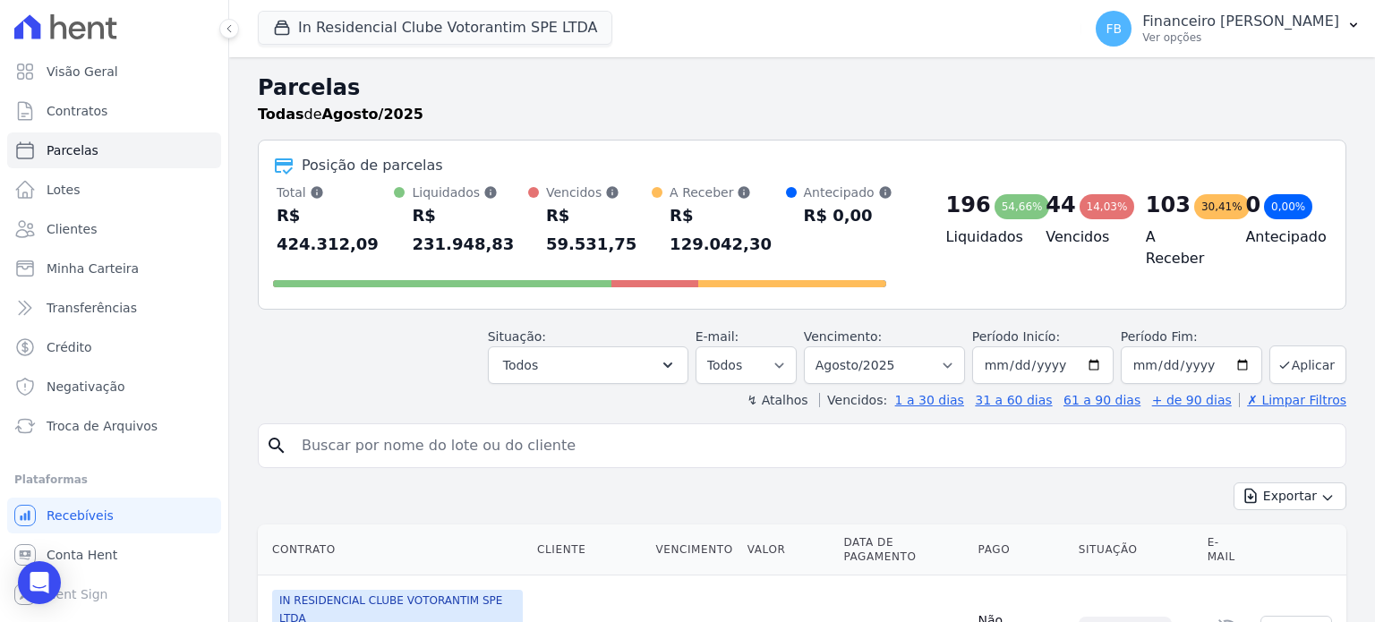
click at [462, 428] on input "search" at bounding box center [814, 446] width 1047 height 36
type input "[PERSON_NAME]"
select select
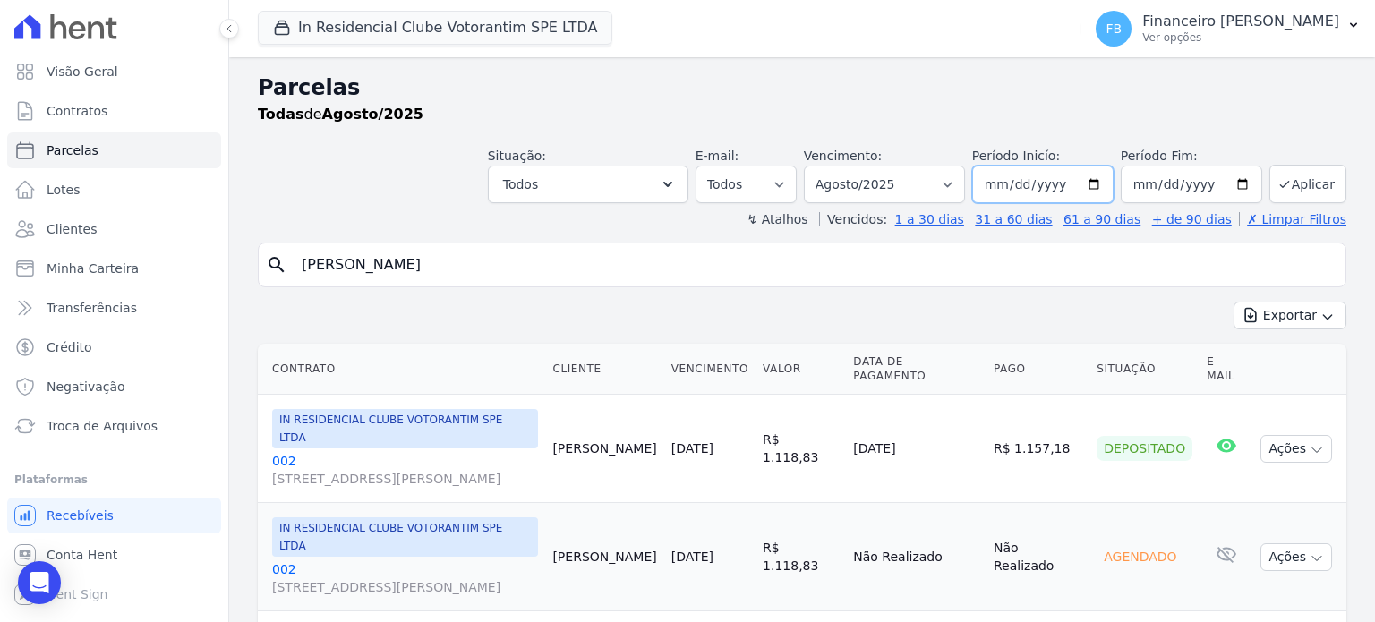
click at [1093, 188] on input "[DATE]" at bounding box center [1042, 185] width 141 height 38
click at [953, 188] on select "Filtrar por período ──────── Todos os meses Janeiro/2023 Fevereiro/2023 Março/2…" at bounding box center [884, 185] width 161 height 38
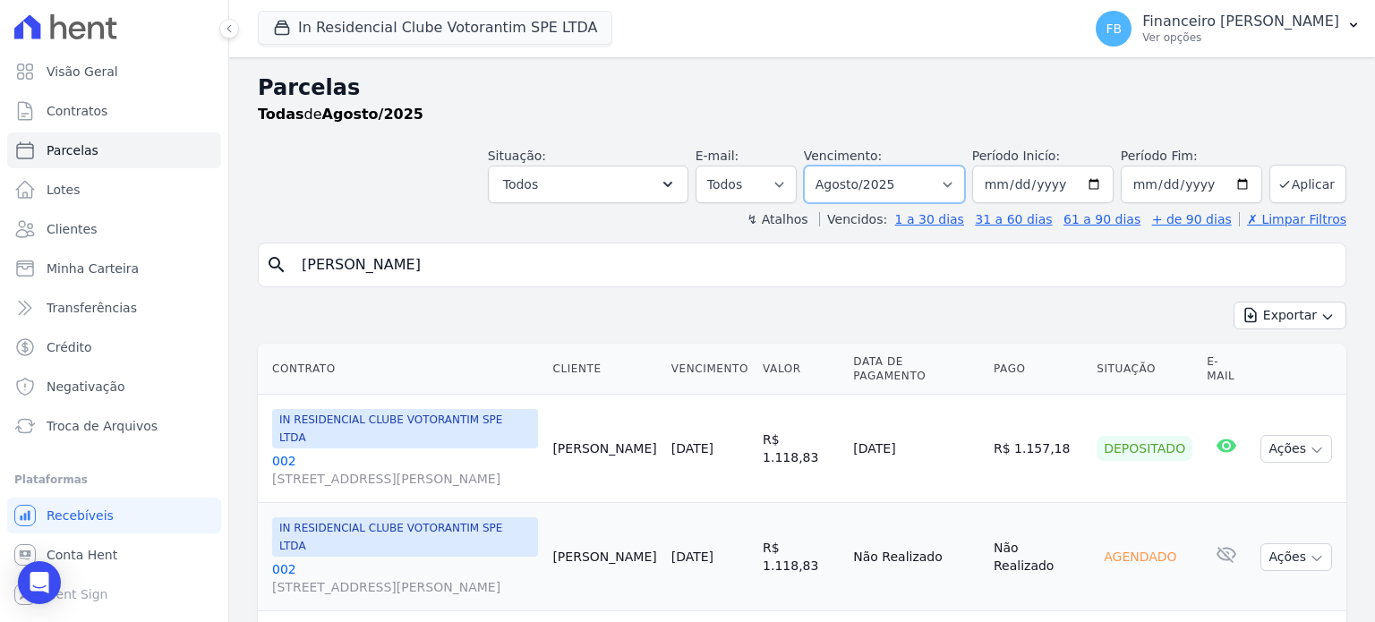
select select "date_range_filter"
click at [818, 166] on select "Filtrar por período ──────── Todos os meses Janeiro/2023 Fevereiro/2023 Março/2…" at bounding box center [884, 185] width 161 height 38
click at [1094, 185] on input "2025-08-01" at bounding box center [1042, 185] width 141 height 38
type input "2025-01-01"
click at [1311, 178] on button "Aplicar" at bounding box center [1307, 184] width 77 height 38
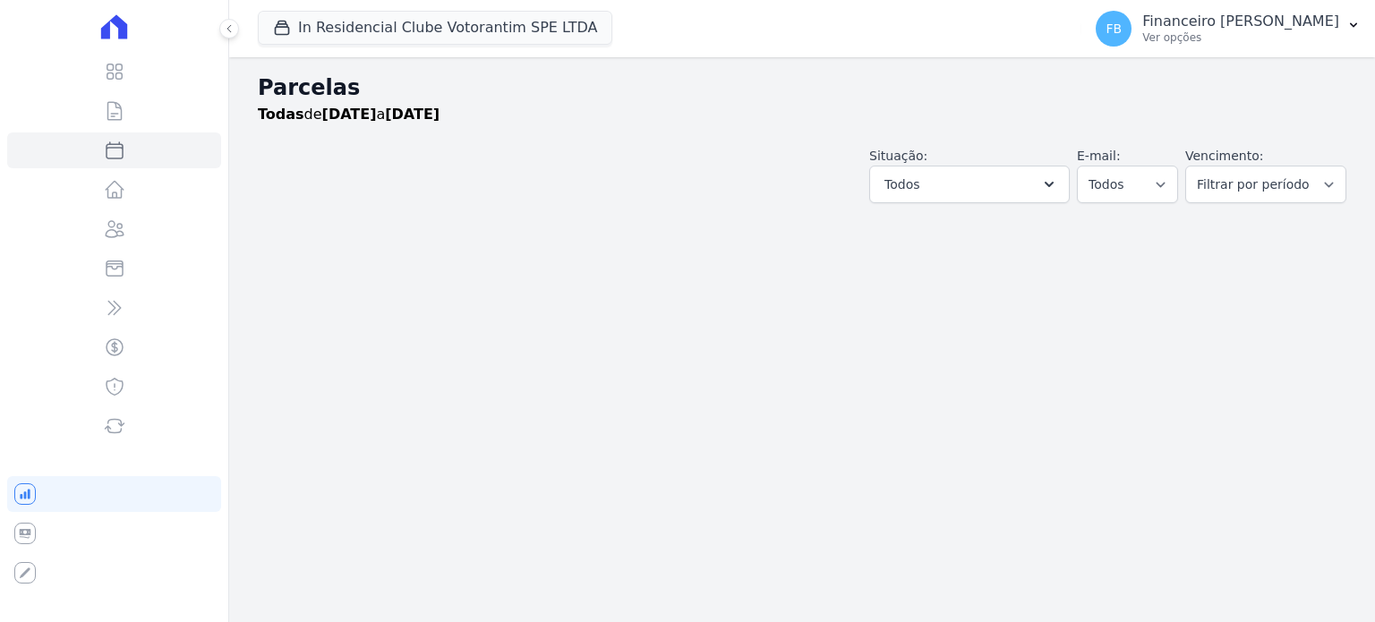
select select
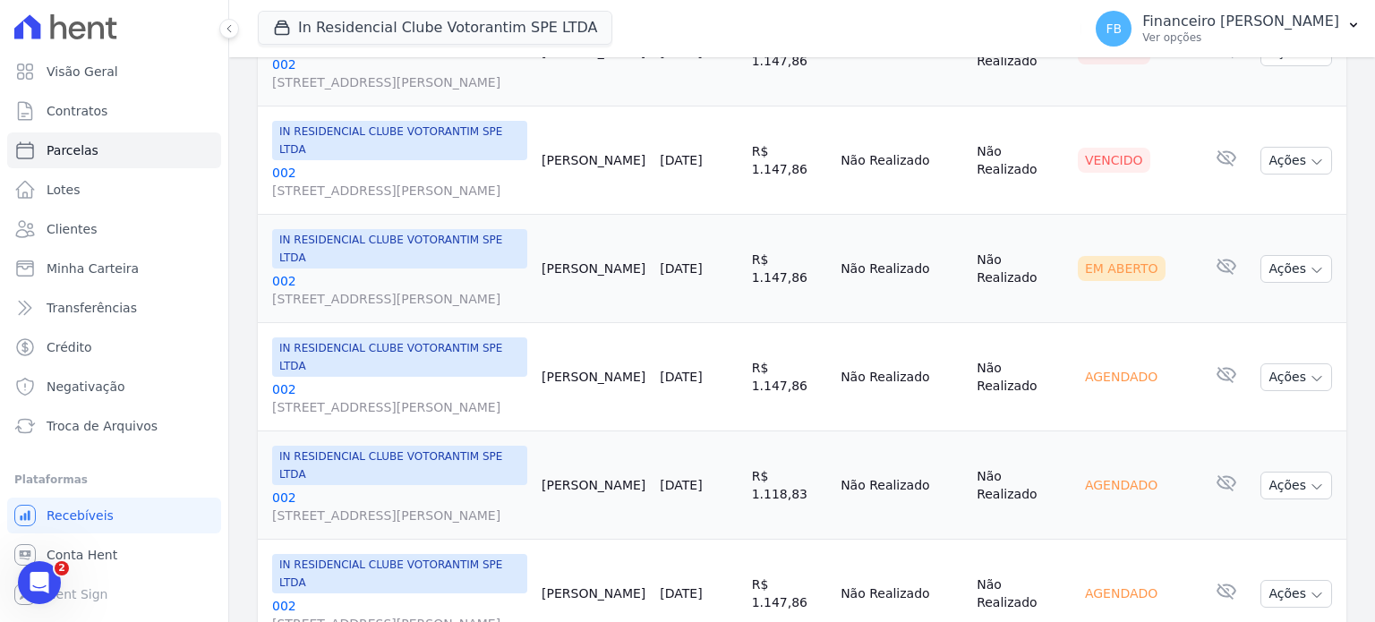
scroll to position [2313, 0]
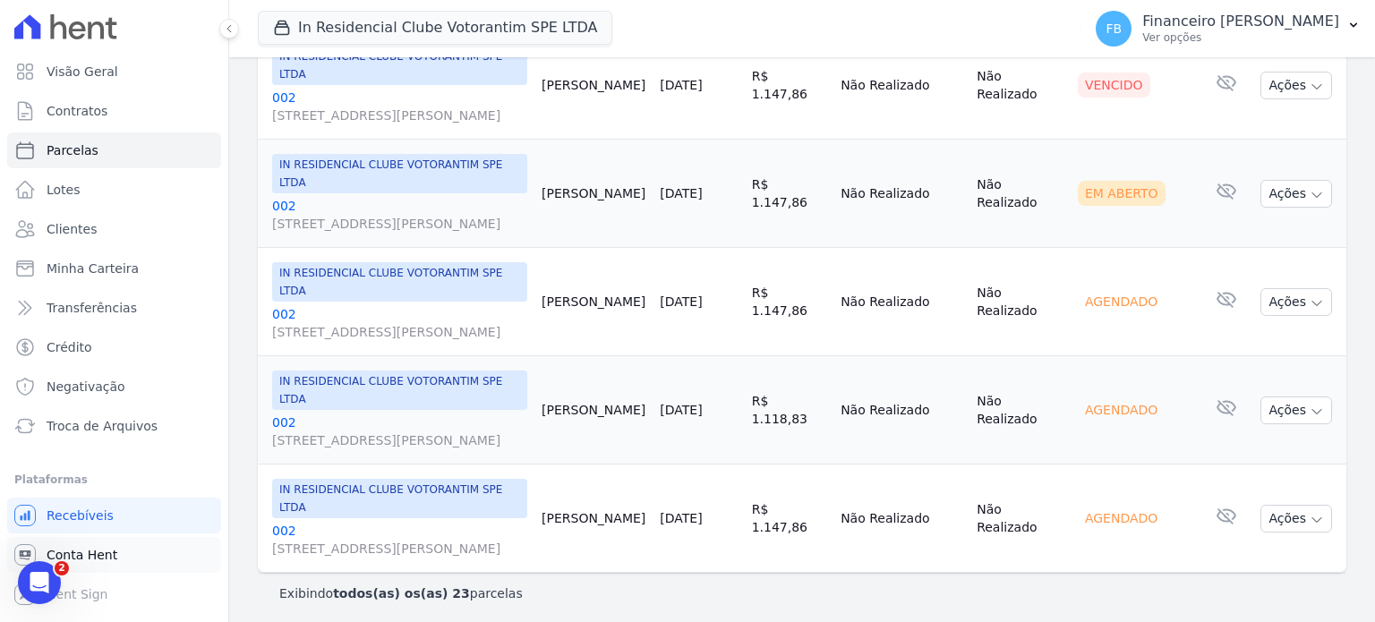
click at [107, 553] on span "Conta Hent" at bounding box center [82, 555] width 71 height 18
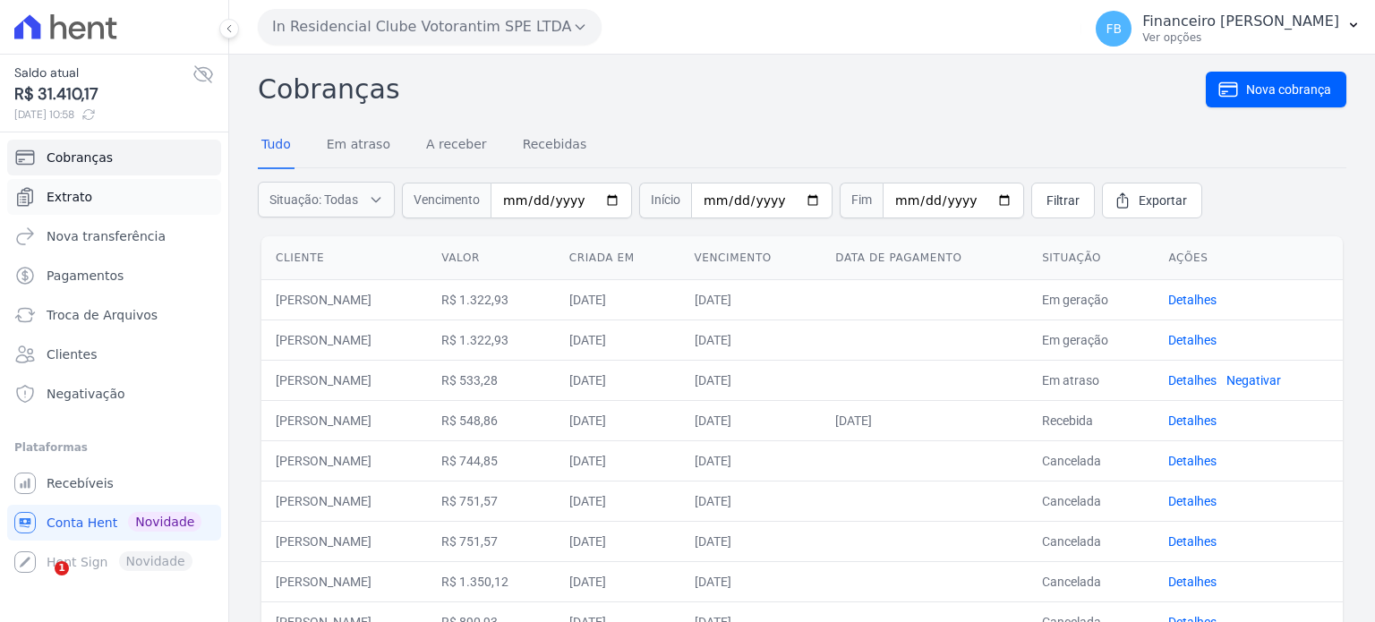
click at [86, 205] on span "Extrato" at bounding box center [70, 197] width 46 height 18
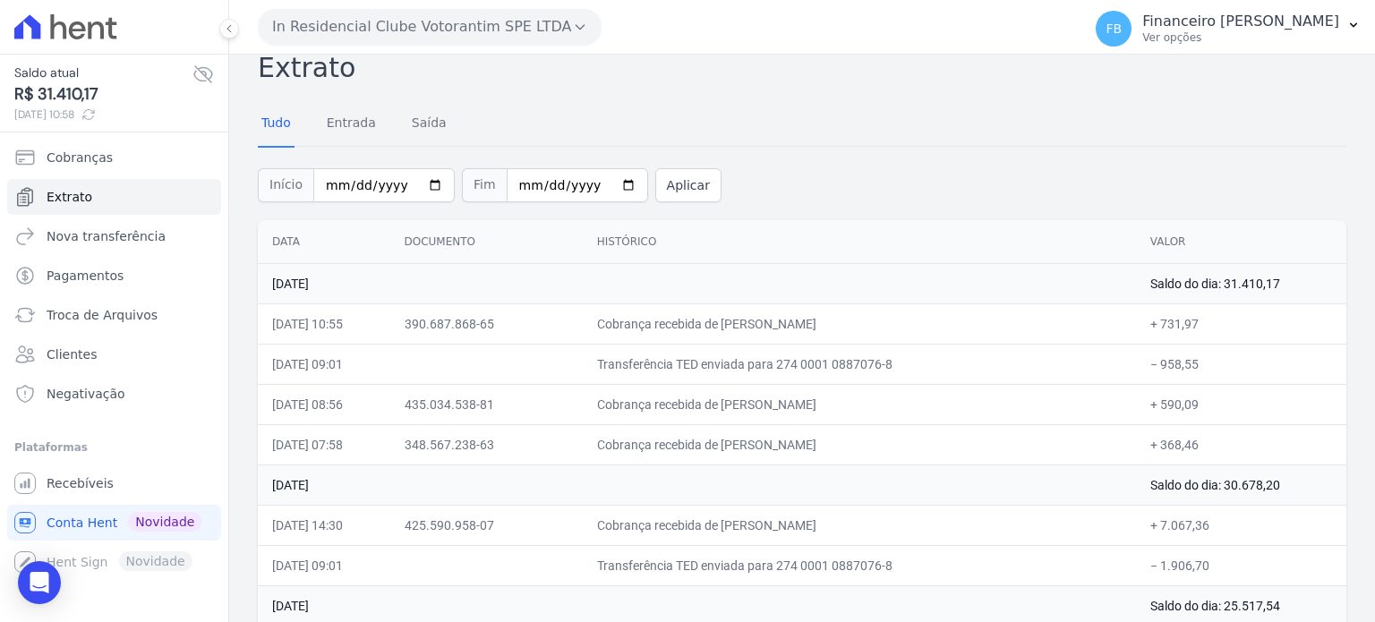
scroll to position [90, 0]
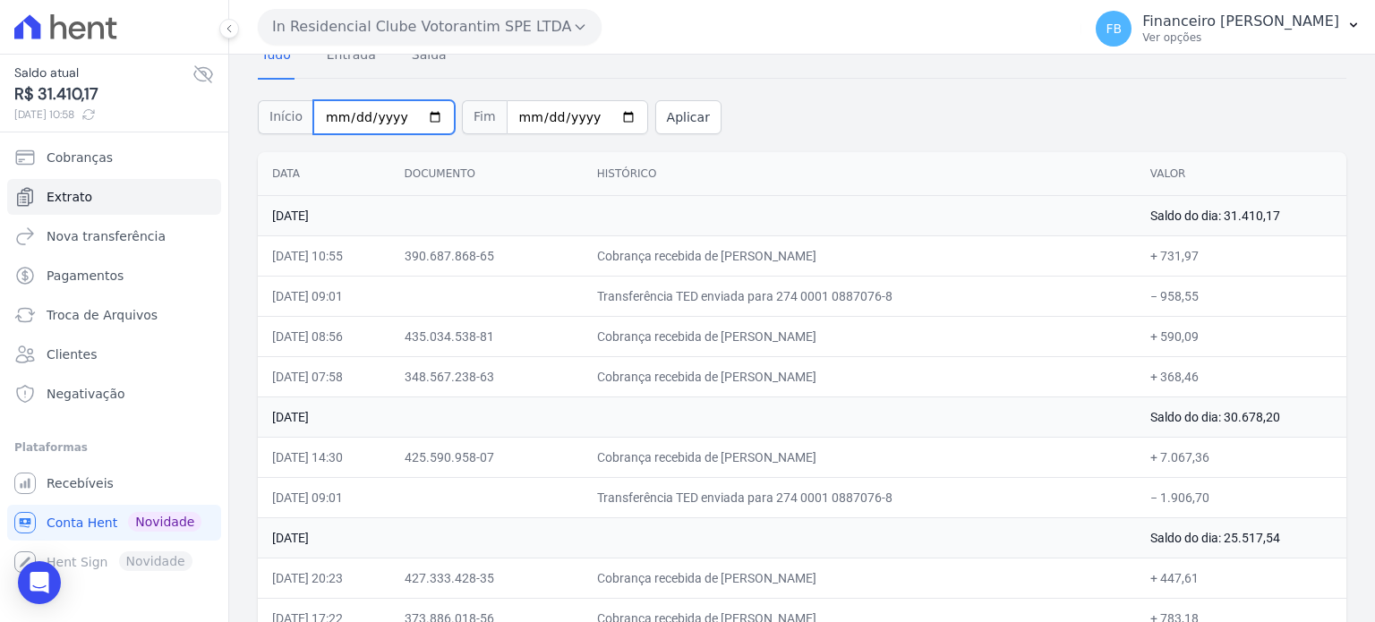
click at [421, 116] on input "[DATE]" at bounding box center [383, 117] width 141 height 34
type input "[DATE]"
click at [655, 114] on button "Aplicar" at bounding box center [688, 117] width 66 height 34
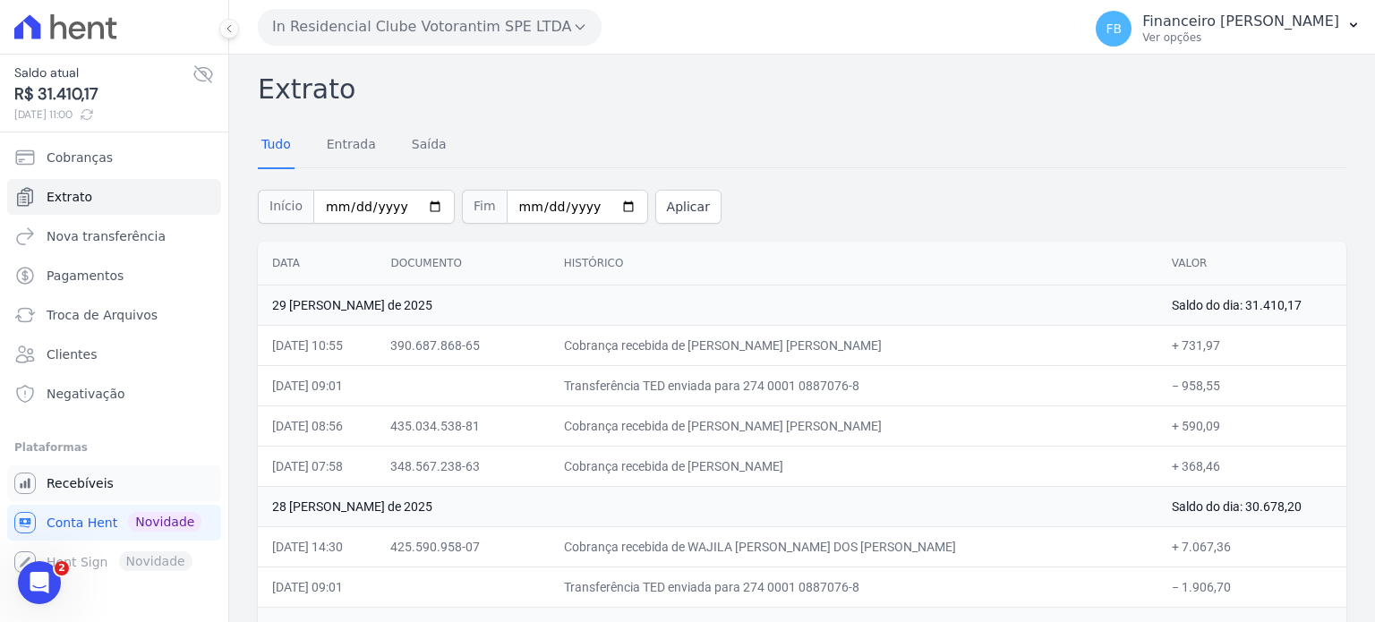
click at [115, 474] on link "Recebíveis" at bounding box center [114, 483] width 214 height 36
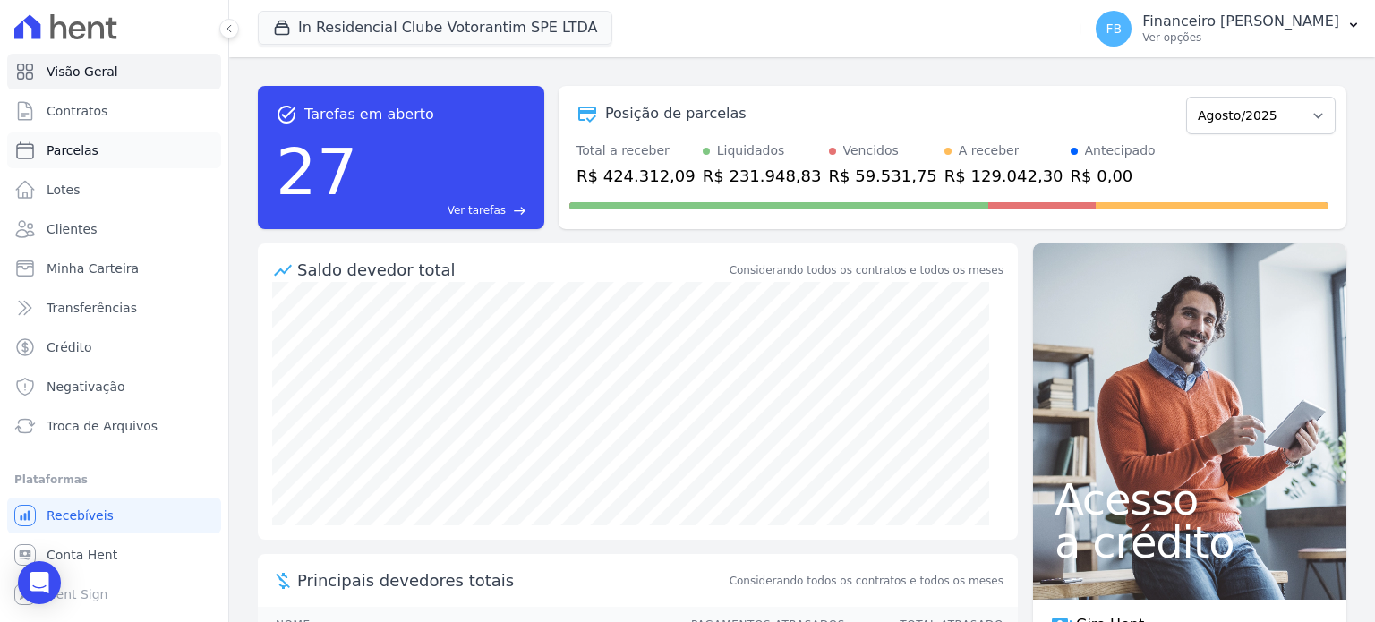
click at [144, 167] on link "Parcelas" at bounding box center [114, 150] width 214 height 36
select select
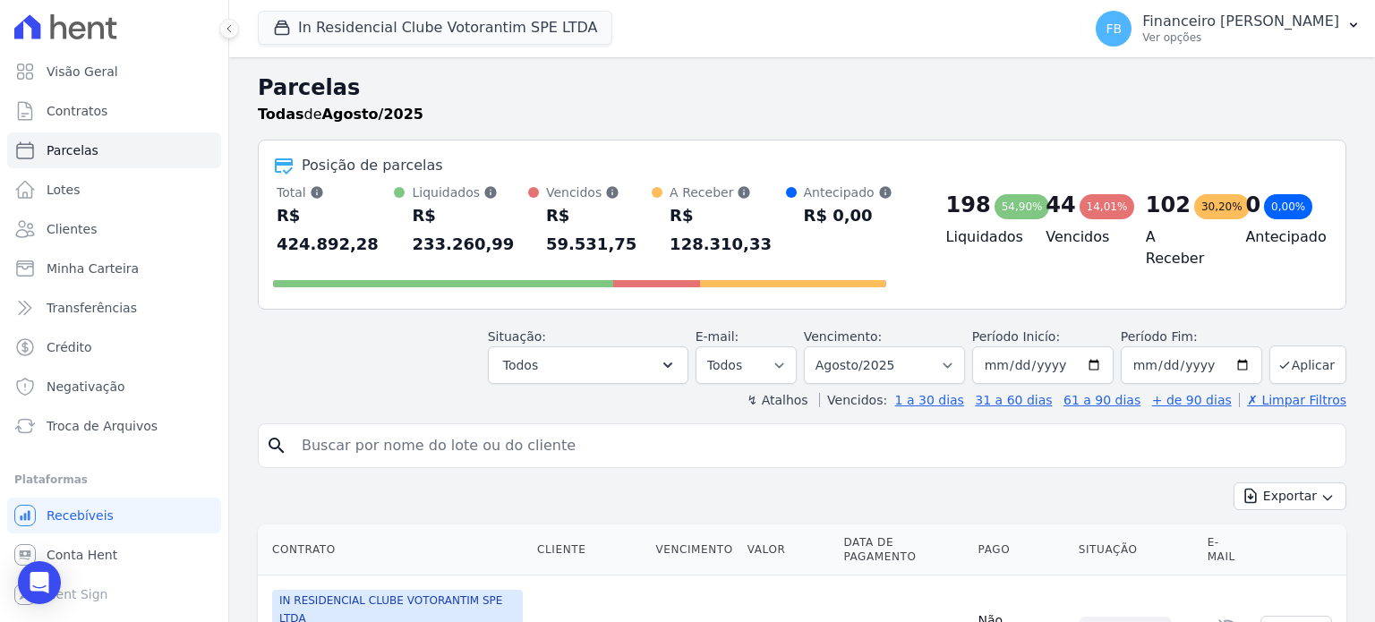
click at [517, 428] on input "search" at bounding box center [814, 446] width 1047 height 36
type input "[PERSON_NAME]"
select select
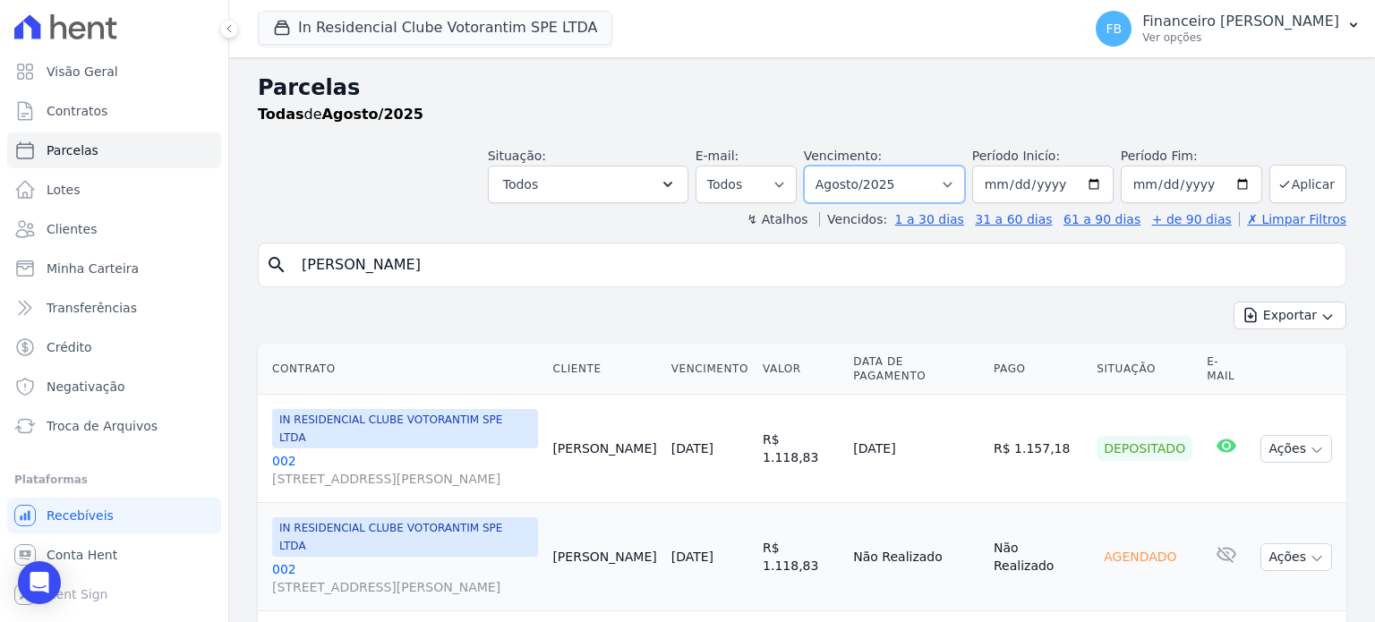
click at [949, 189] on select "Filtrar por período ──────── Todos os meses Janeiro/2023 Fevereiro/2023 Março/2…" at bounding box center [884, 185] width 161 height 38
select select "09/2025"
click at [818, 166] on select "Filtrar por período ──────── Todos os meses Janeiro/2023 Fevereiro/2023 Março/2…" at bounding box center [884, 185] width 161 height 38
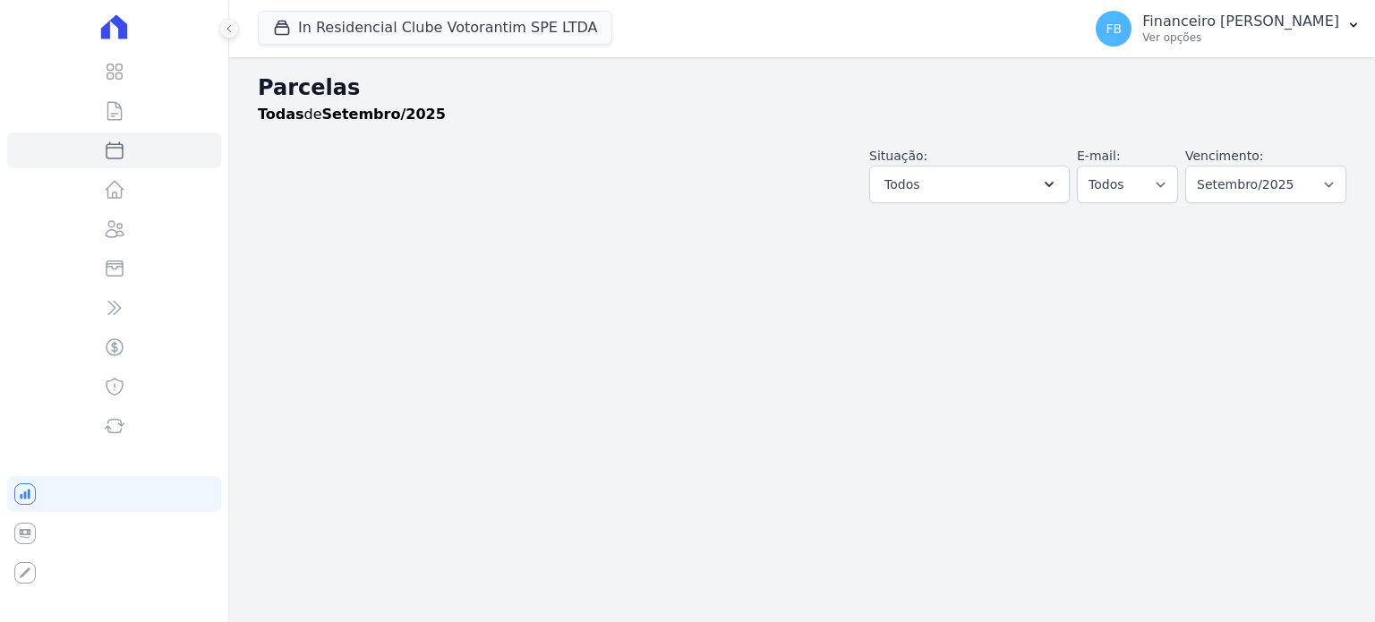
select select
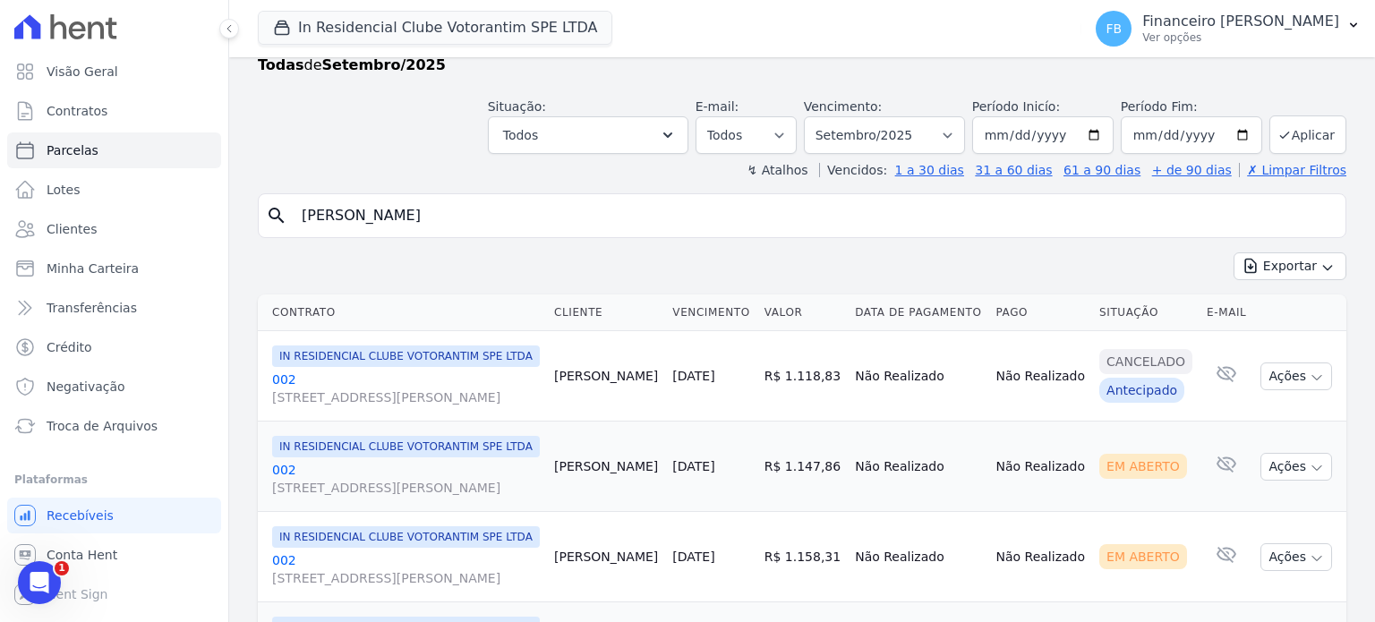
scroll to position [179, 0]
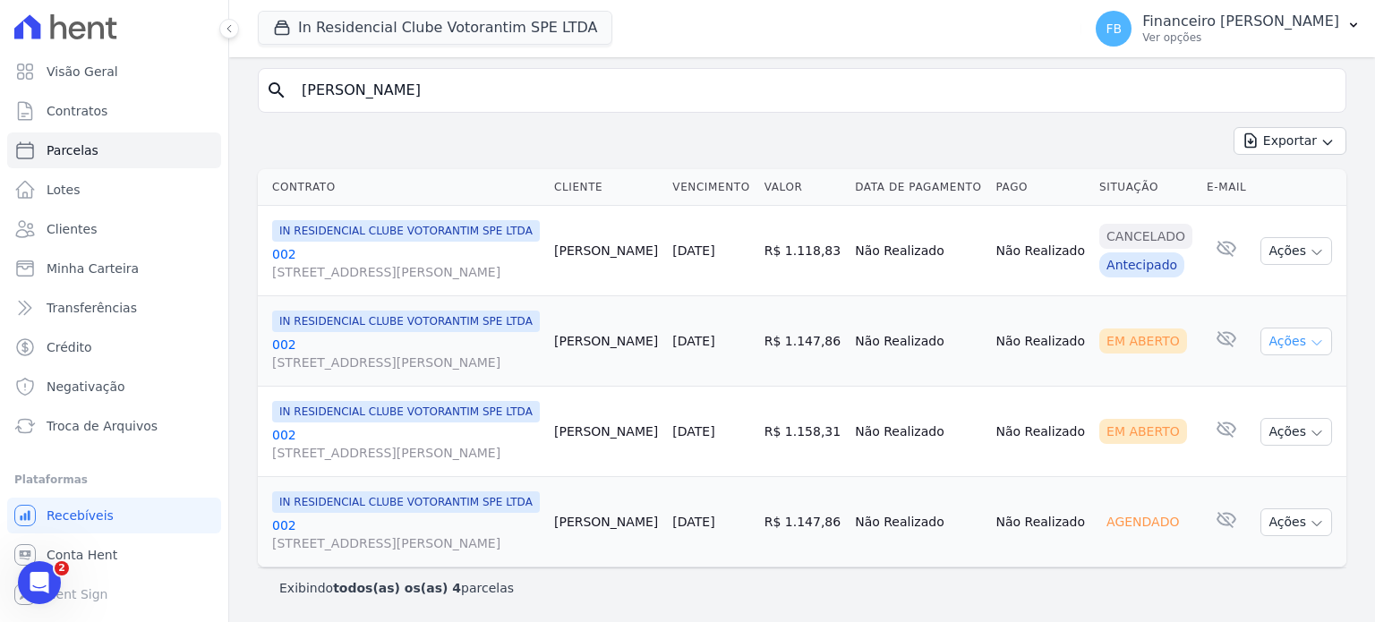
click at [1310, 350] on icon "button" at bounding box center [1317, 343] width 14 height 14
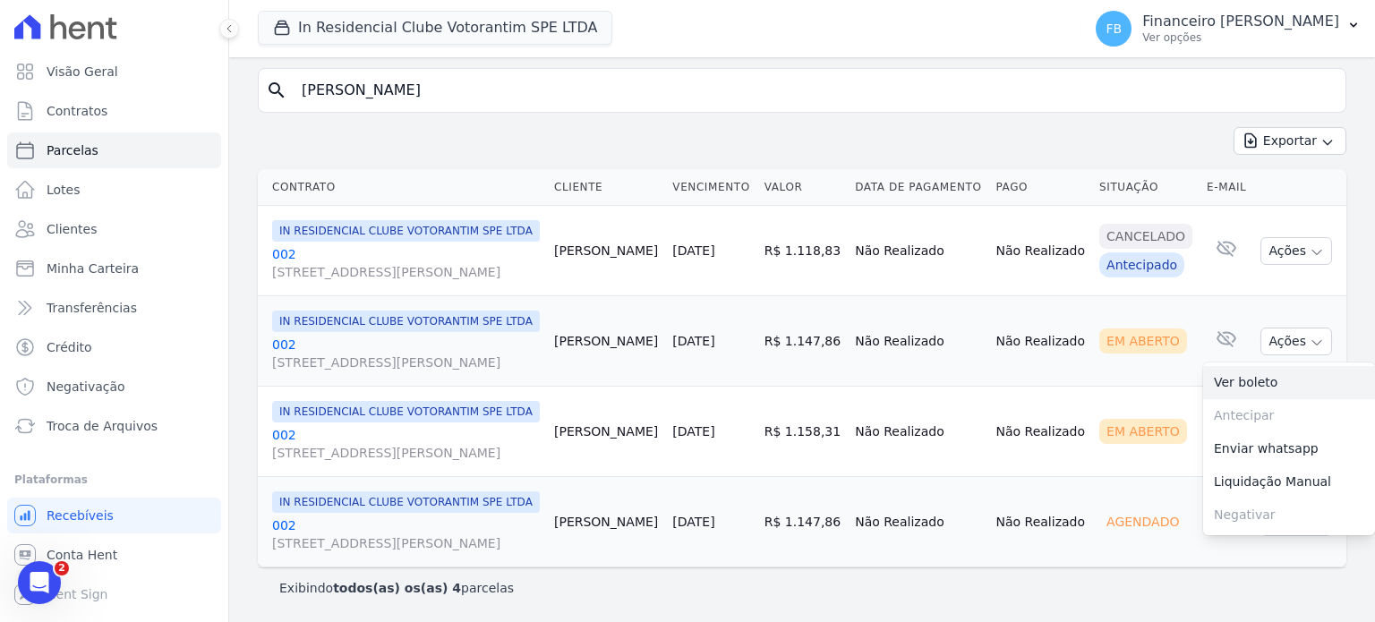
click at [1274, 399] on link "Ver boleto" at bounding box center [1289, 382] width 172 height 33
